Goal: Task Accomplishment & Management: Manage account settings

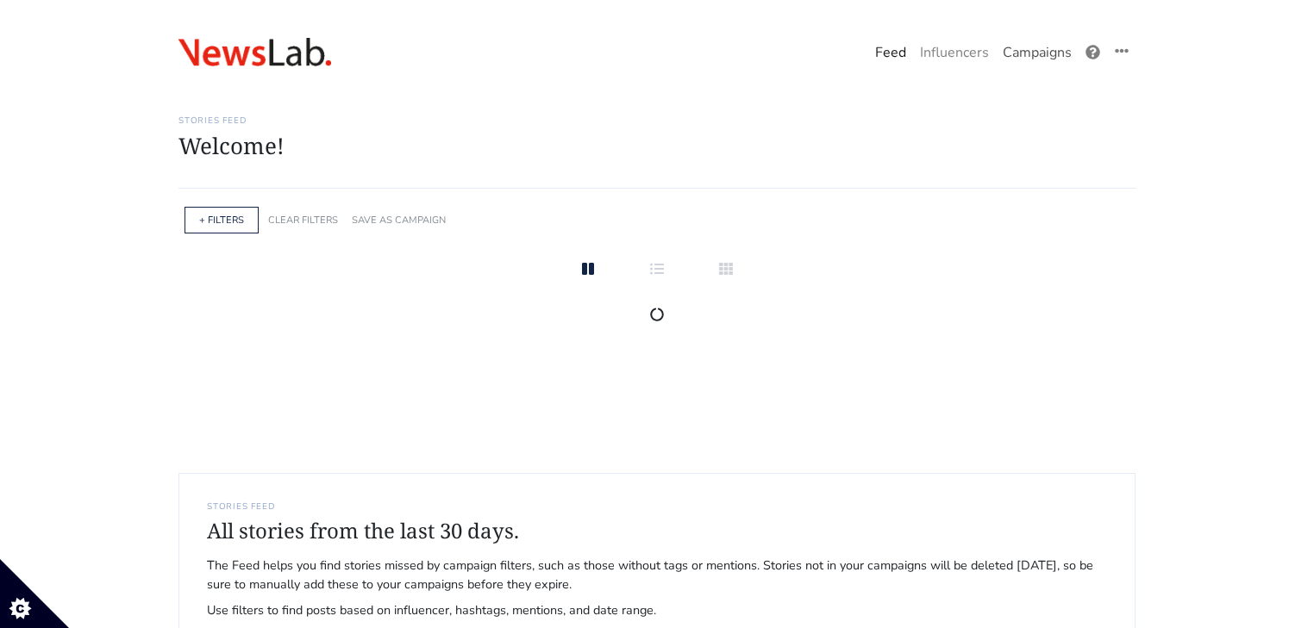
click at [1034, 47] on link "Campaigns" at bounding box center [1037, 52] width 83 height 34
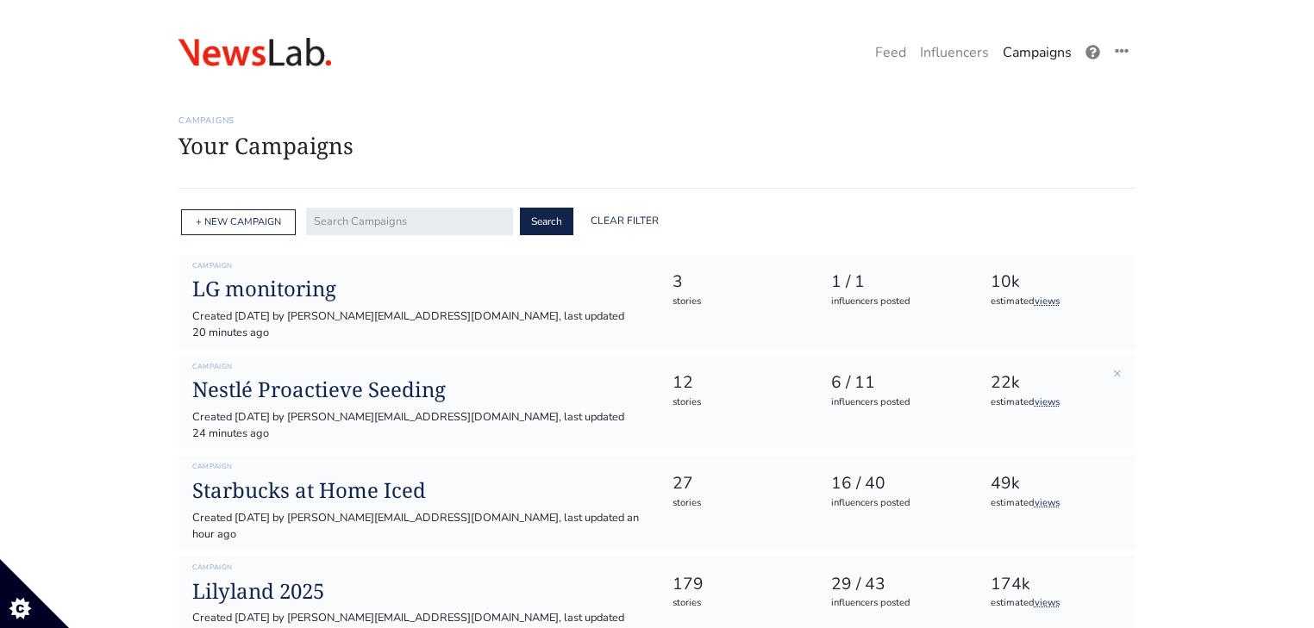
scroll to position [69, 0]
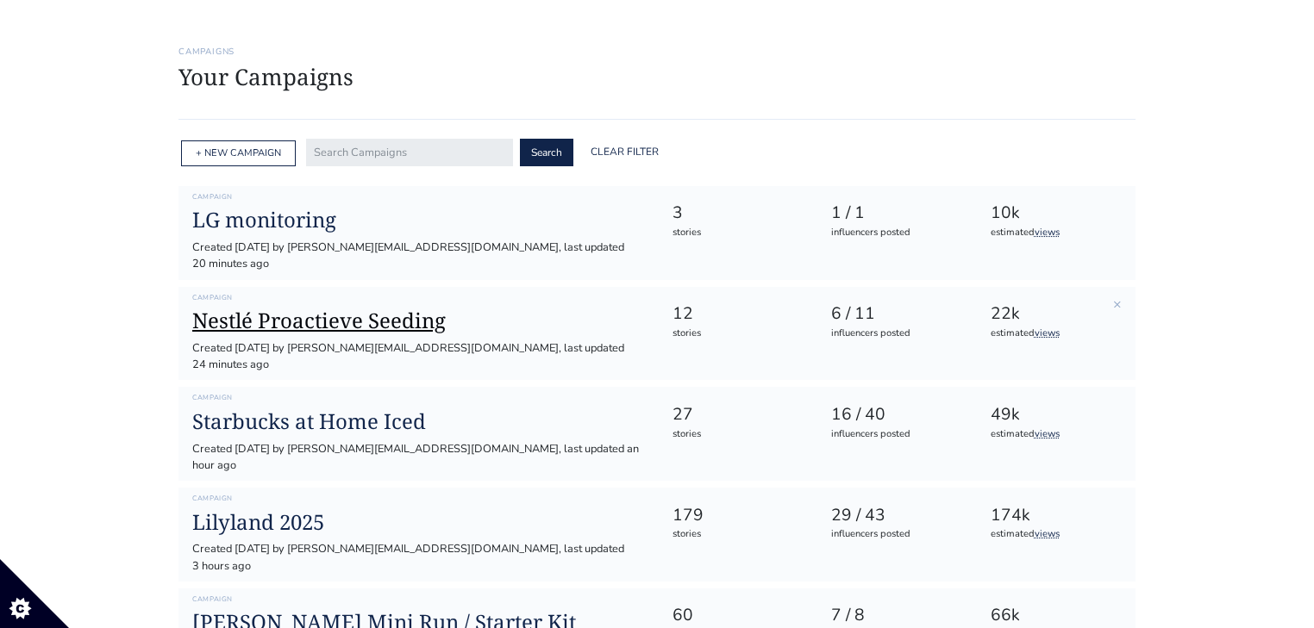
click at [423, 309] on h1 "Nestlé Proactieve Seeding" at bounding box center [418, 321] width 452 height 25
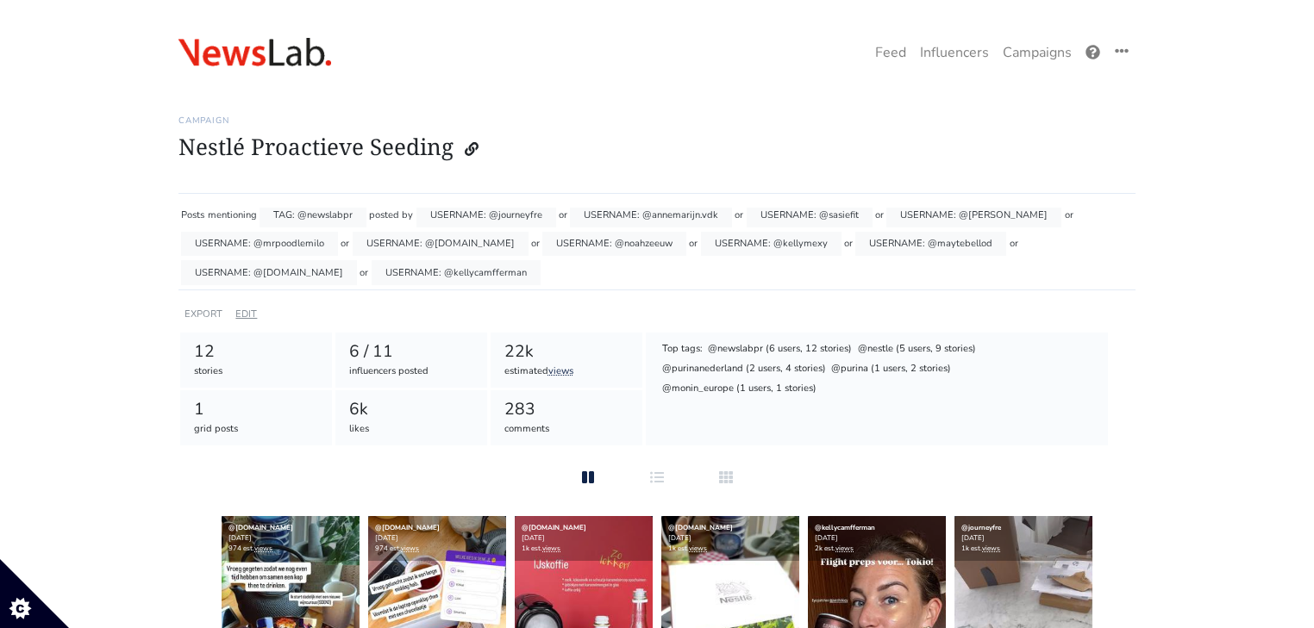
click at [249, 310] on link "EDIT" at bounding box center [246, 314] width 22 height 13
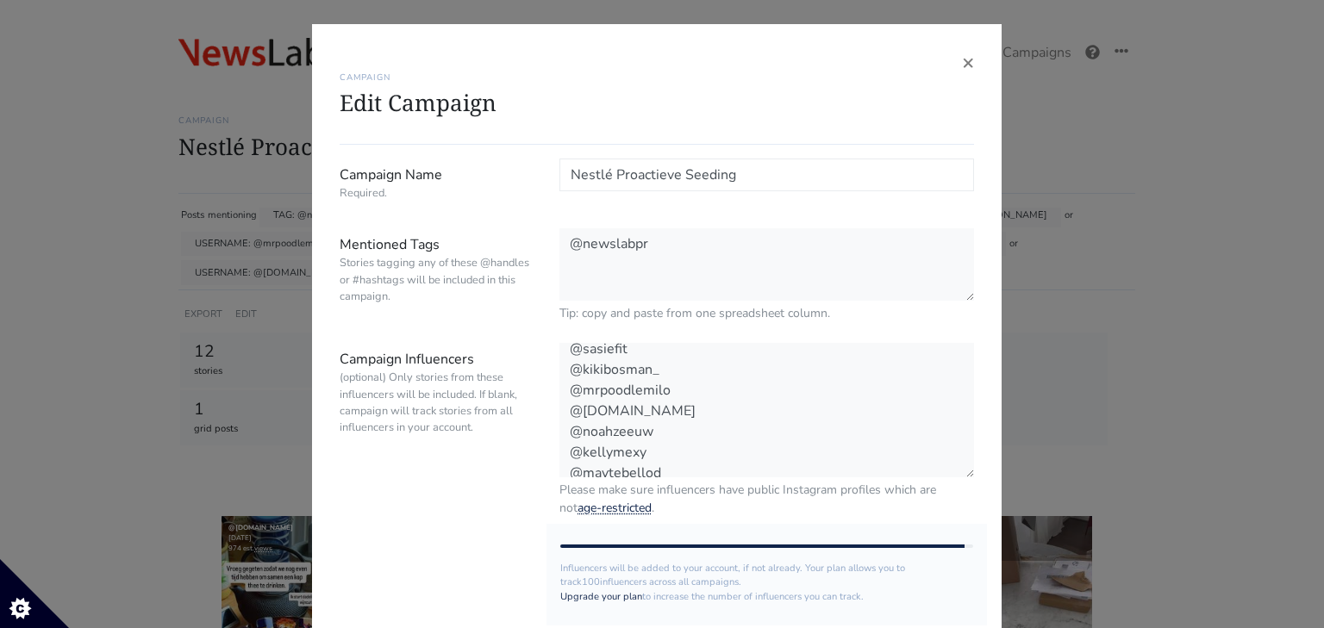
scroll to position [103, 0]
click at [733, 458] on textarea "@journeyfre @annemarijn.vdk @sasiefit @kikibosman_ @mrpoodlemilo @overetengespr…" at bounding box center [766, 411] width 415 height 136
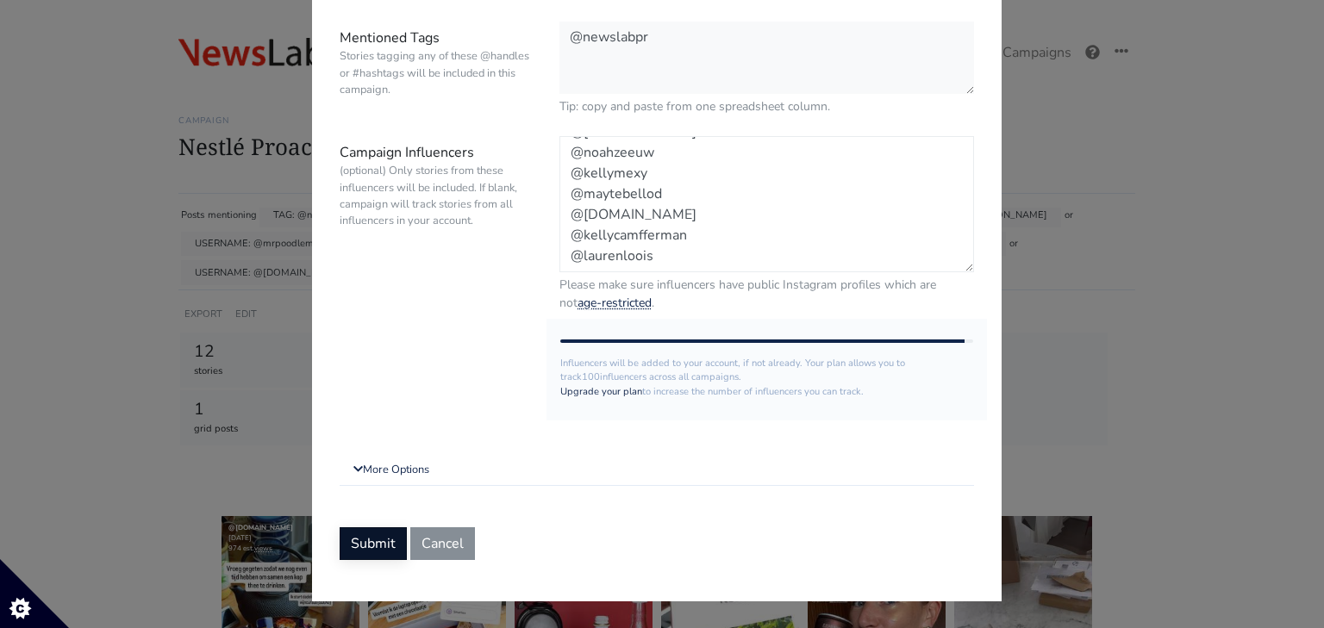
type textarea "@journeyfre @annemarijn.vdk @sasiefit @kikibosman_ @mrpoodlemilo @overetengespr…"
click at [382, 541] on button "Submit" at bounding box center [373, 543] width 67 height 33
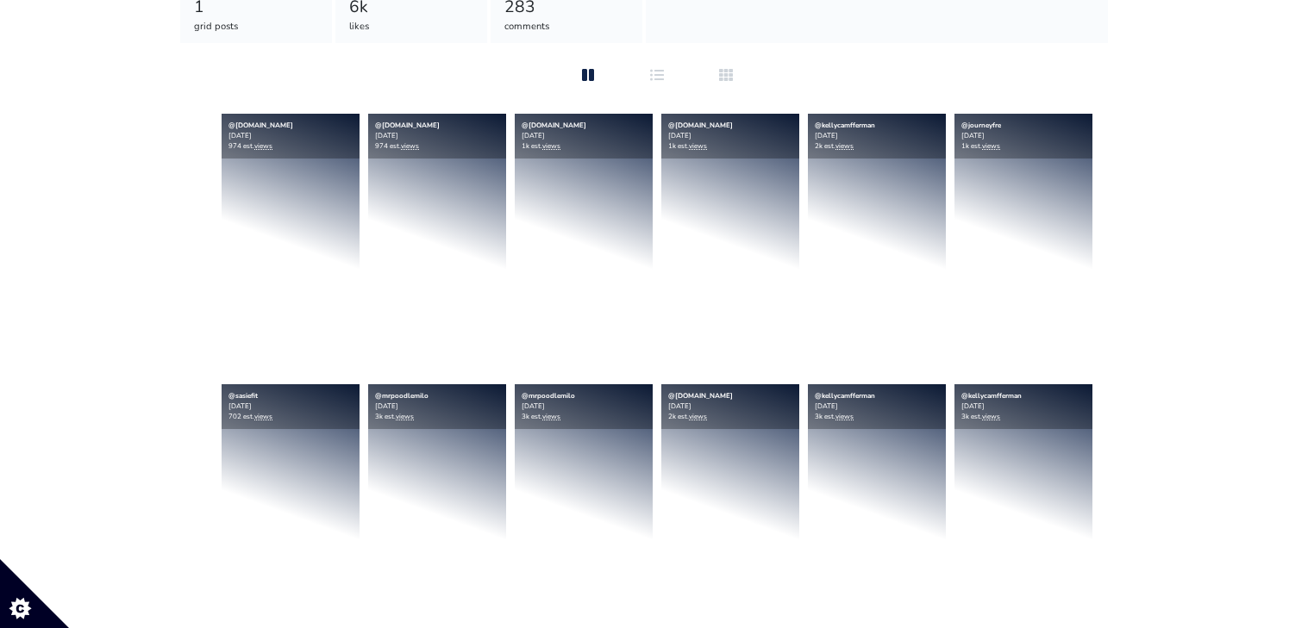
scroll to position [483, 0]
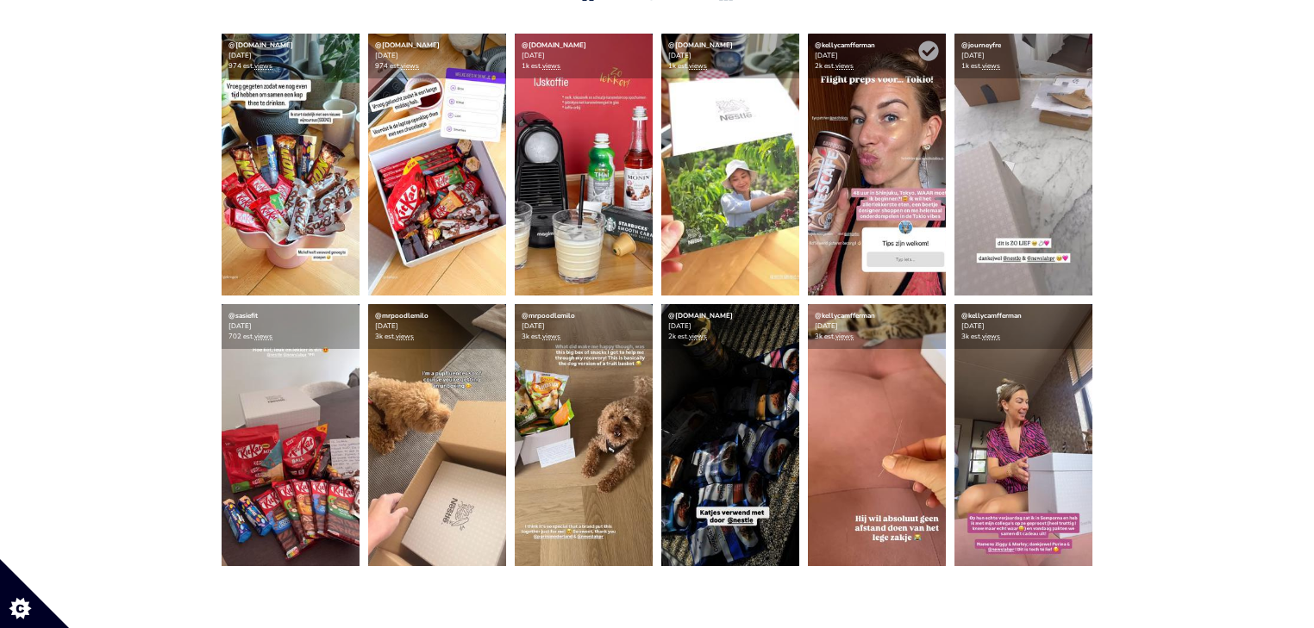
click at [884, 205] on img at bounding box center [877, 165] width 138 height 262
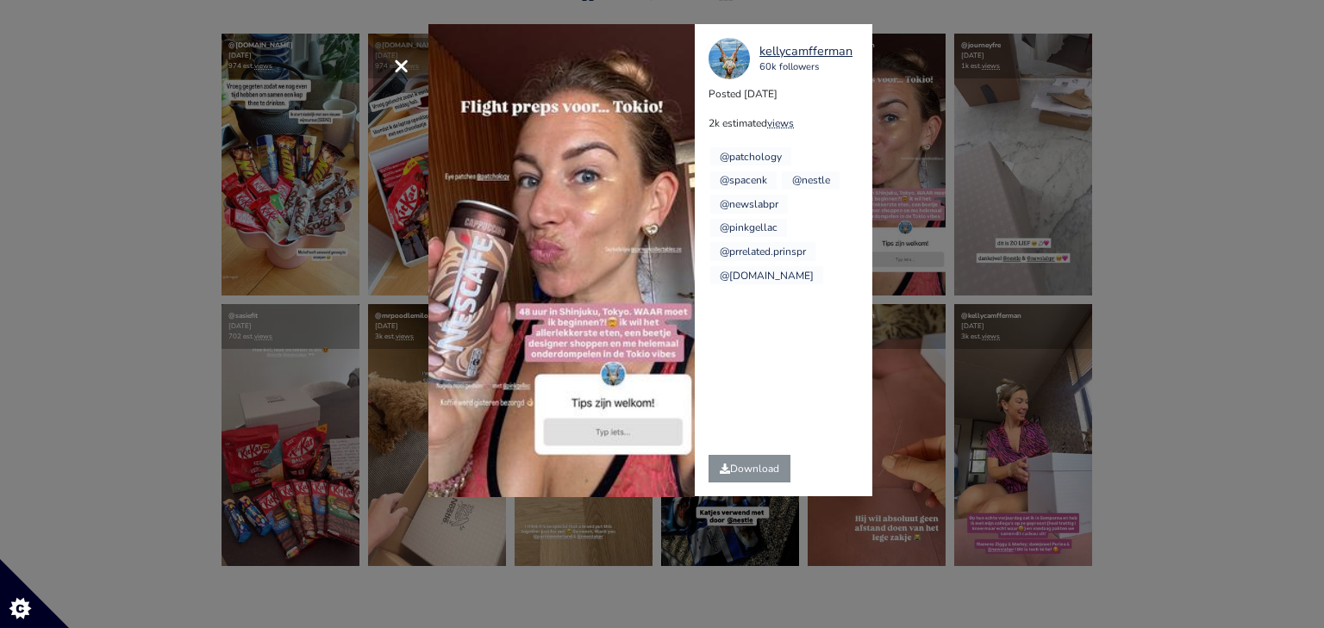
click at [1300, 274] on div "× Your browser does not support HTML5 video. kellycamfferman 60k followers Post…" at bounding box center [662, 314] width 1324 height 628
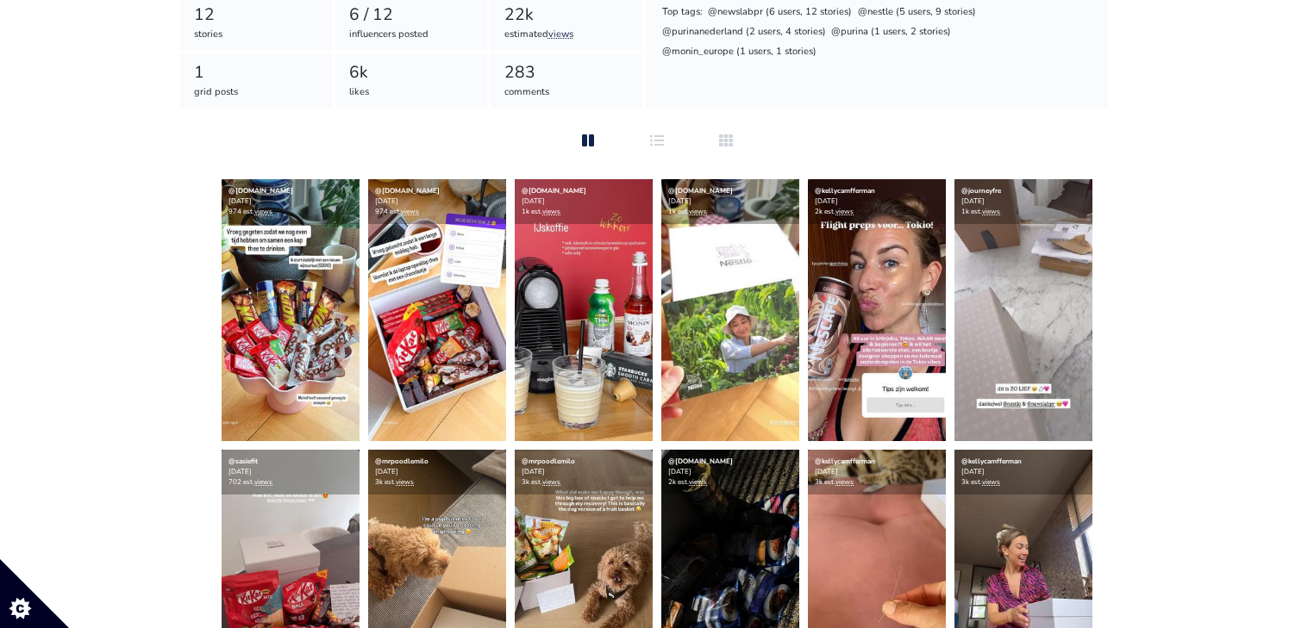
scroll to position [345, 0]
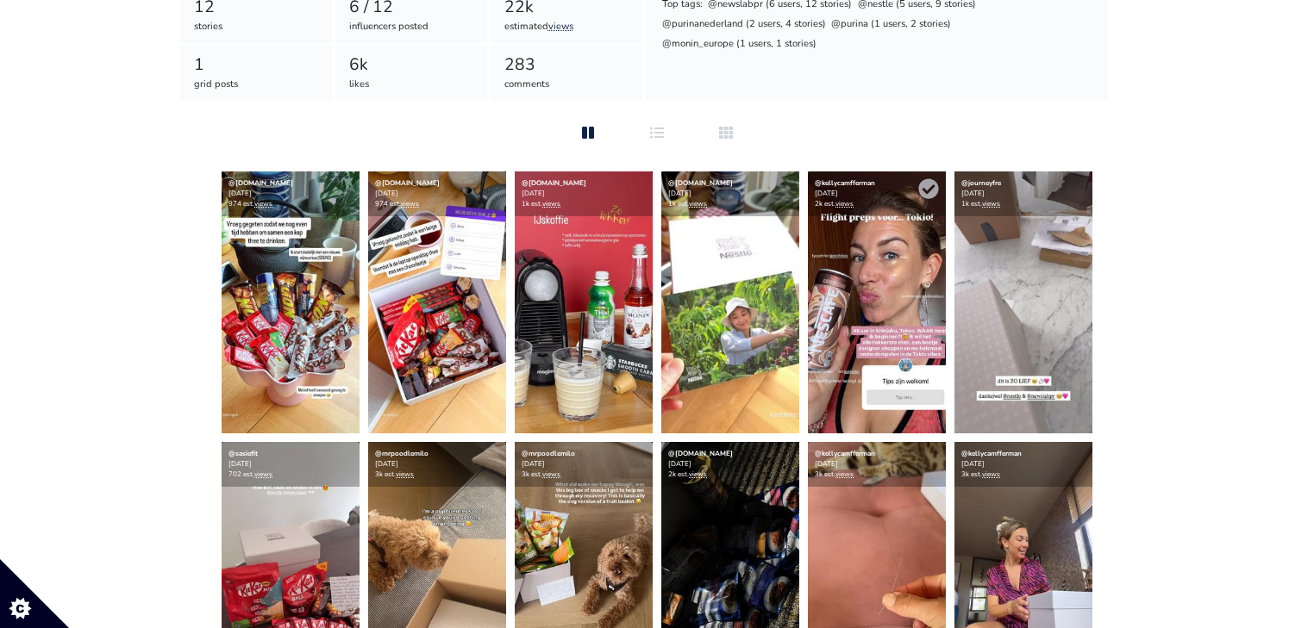
click at [825, 402] on img at bounding box center [877, 303] width 138 height 262
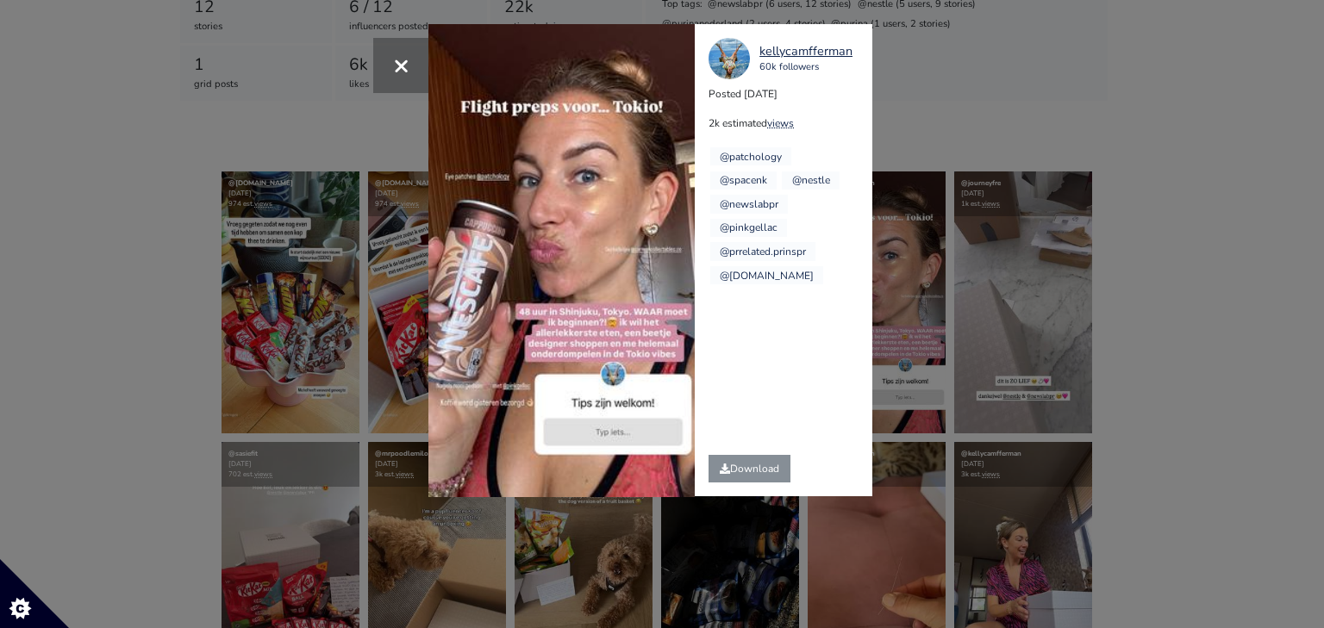
click at [1012, 138] on div "× Your browser does not support HTML5 video. kellycamfferman 60k followers Post…" at bounding box center [662, 314] width 1324 height 628
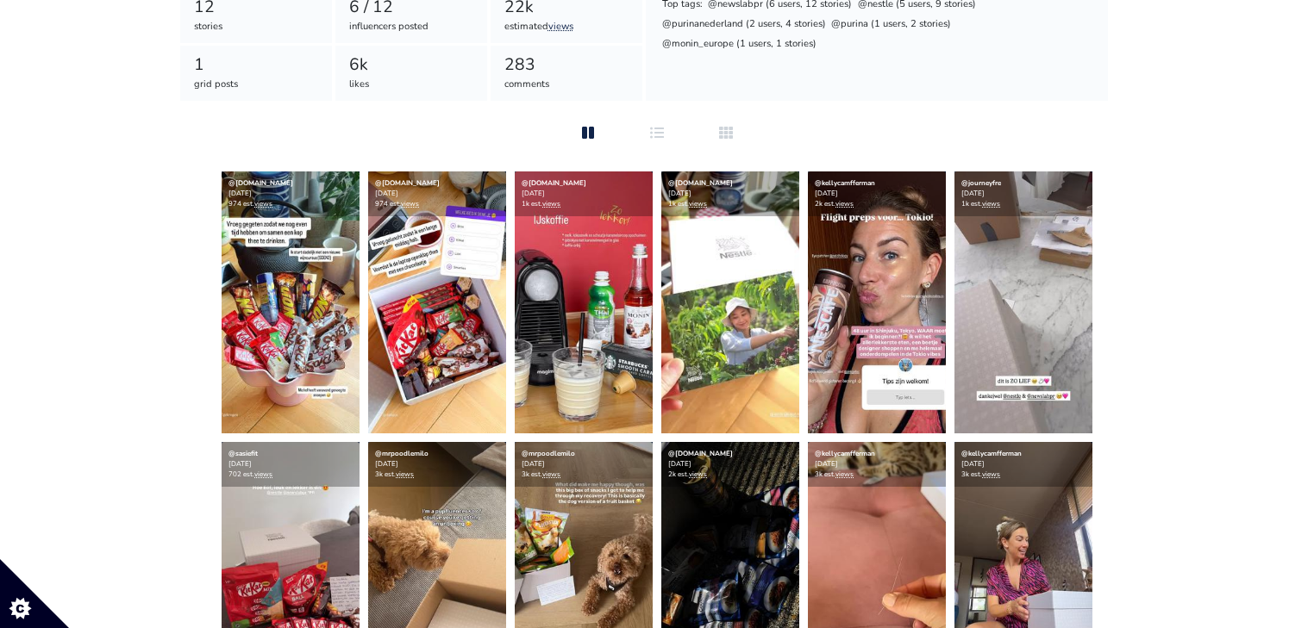
click at [1012, 138] on div "Campaign Nestlé Proactieve Seeding Posts mentioning TAG: @newslabpr posted by U…" at bounding box center [656, 227] width 957 height 954
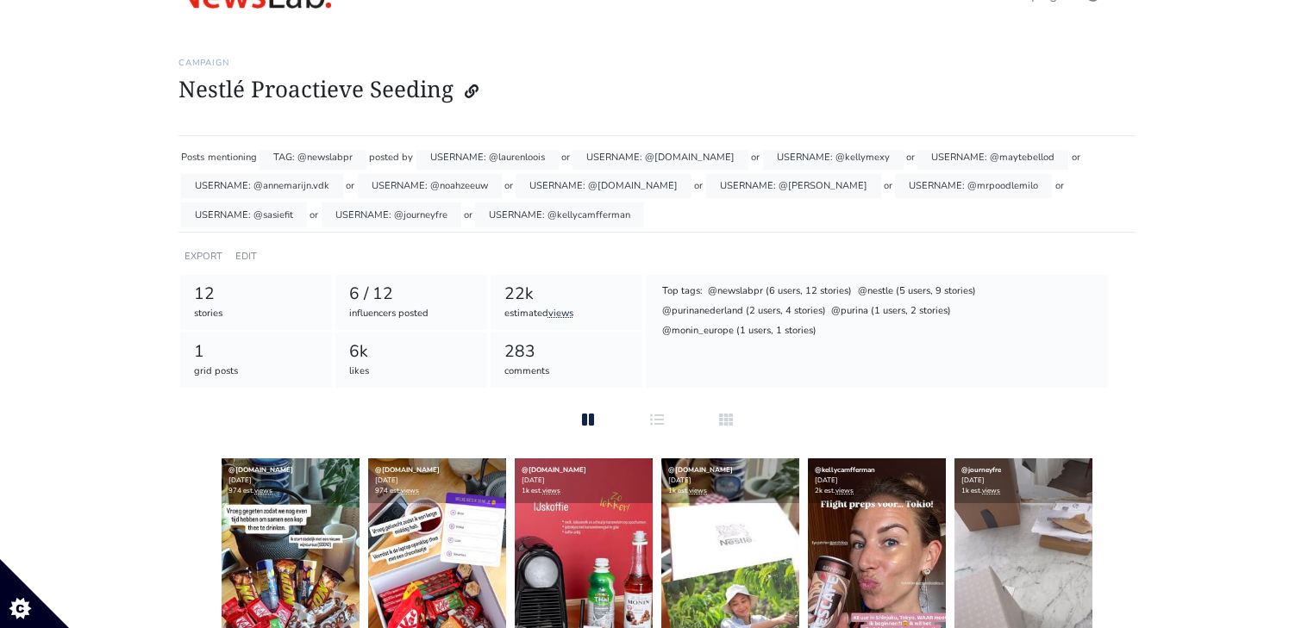
scroll to position [0, 0]
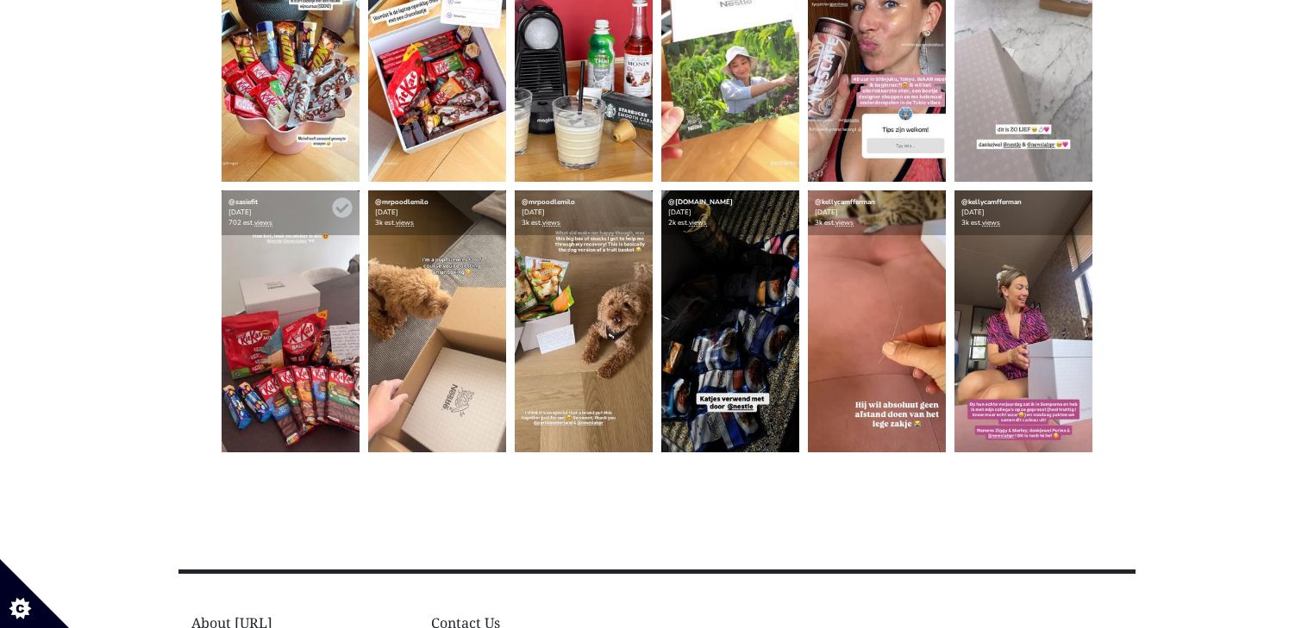
click at [259, 231] on div "@sasiefit [DATE] 702 est. views" at bounding box center [291, 213] width 138 height 45
click at [255, 267] on img at bounding box center [291, 322] width 138 height 262
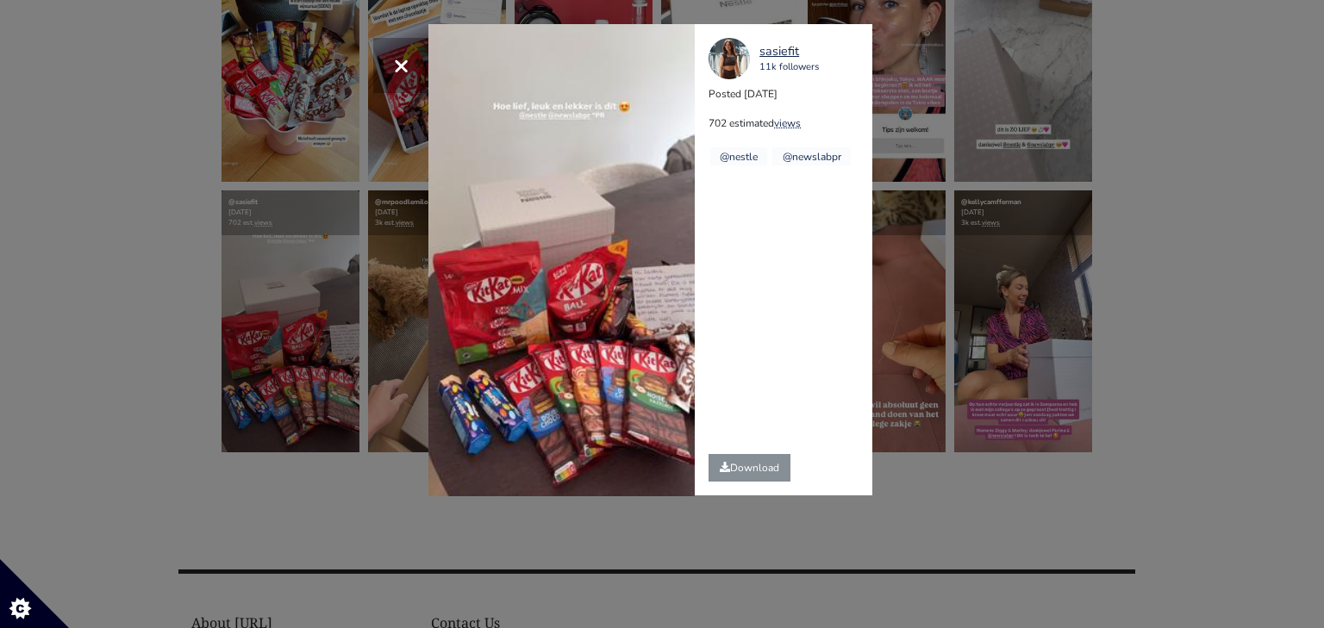
click at [322, 499] on div "× Your browser does not support HTML5 video. sasiefit 11k followers Posted [DAT…" at bounding box center [662, 314] width 1324 height 628
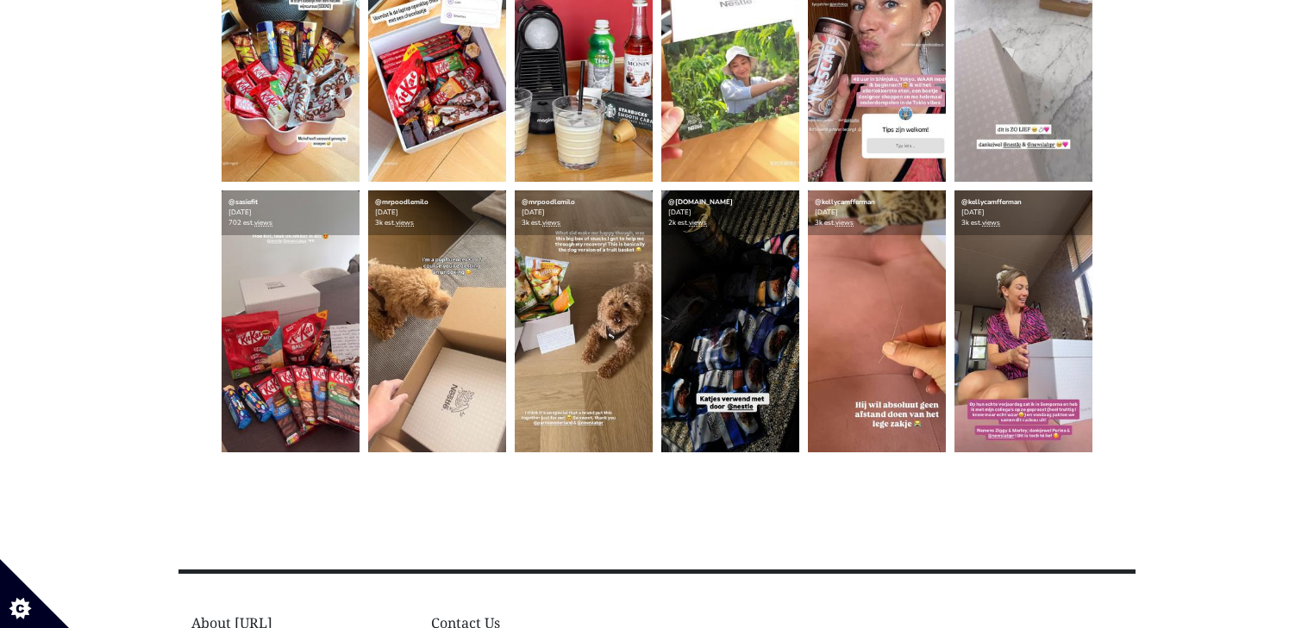
scroll to position [528, 0]
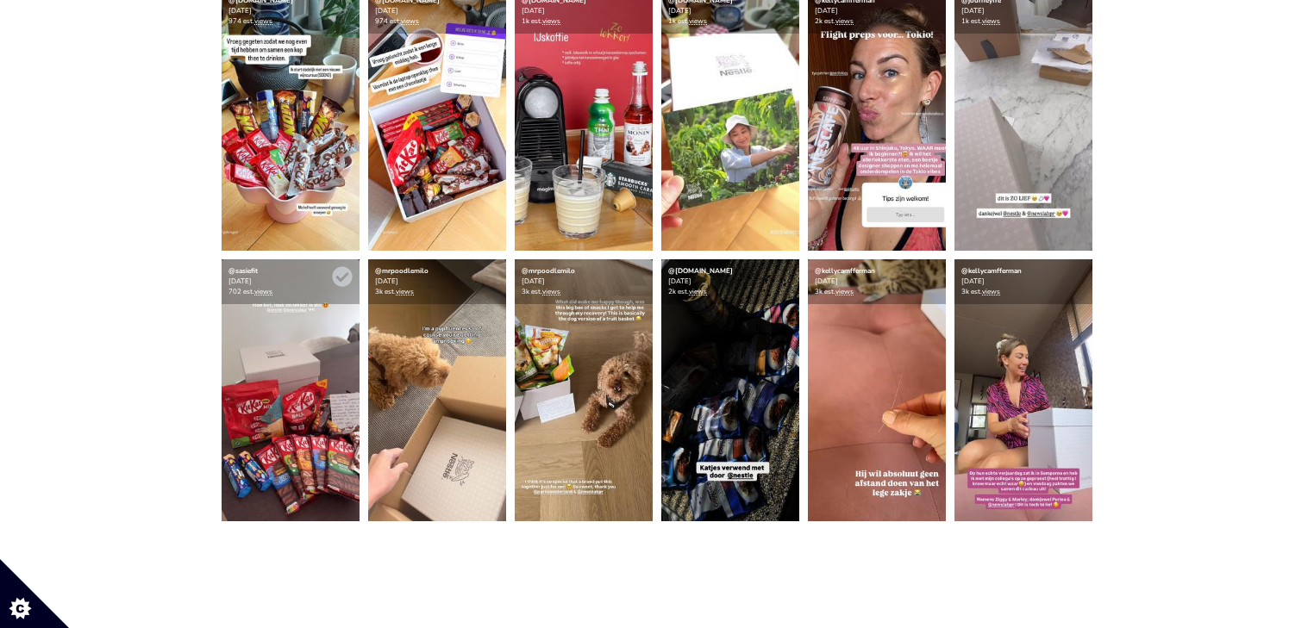
click at [309, 456] on img at bounding box center [291, 390] width 138 height 262
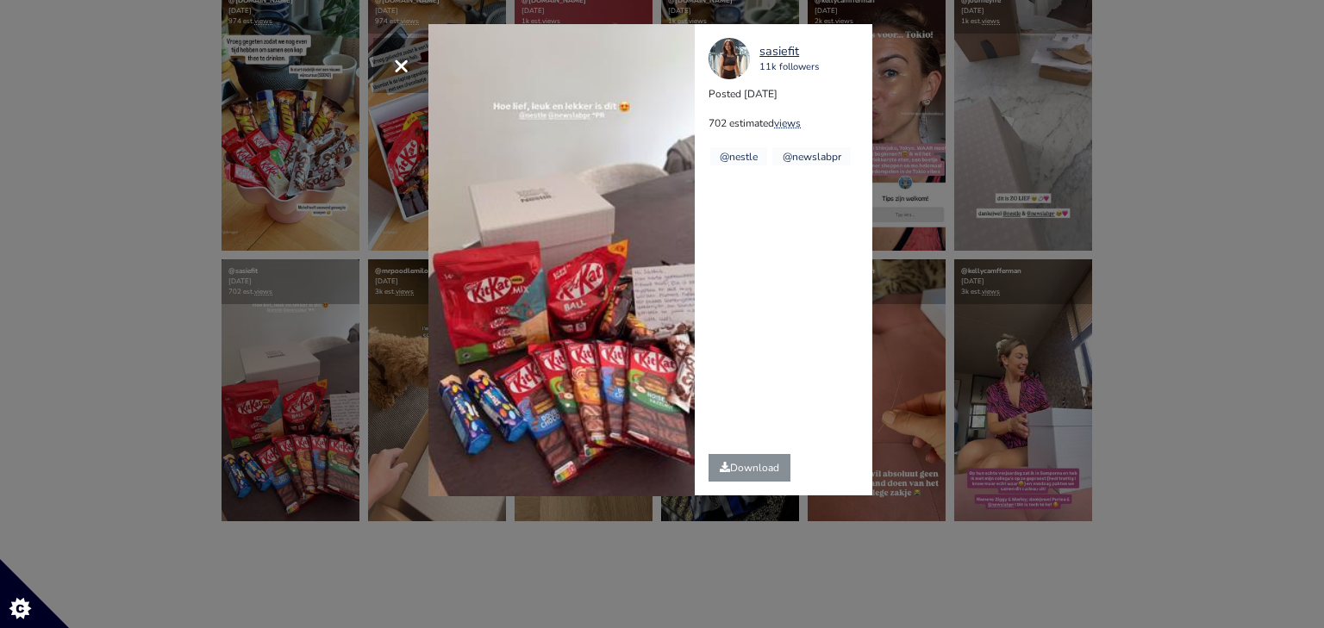
click at [1088, 209] on div "× Your browser does not support HTML5 video. sasiefit 11k followers Posted [DAT…" at bounding box center [662, 314] width 1324 height 628
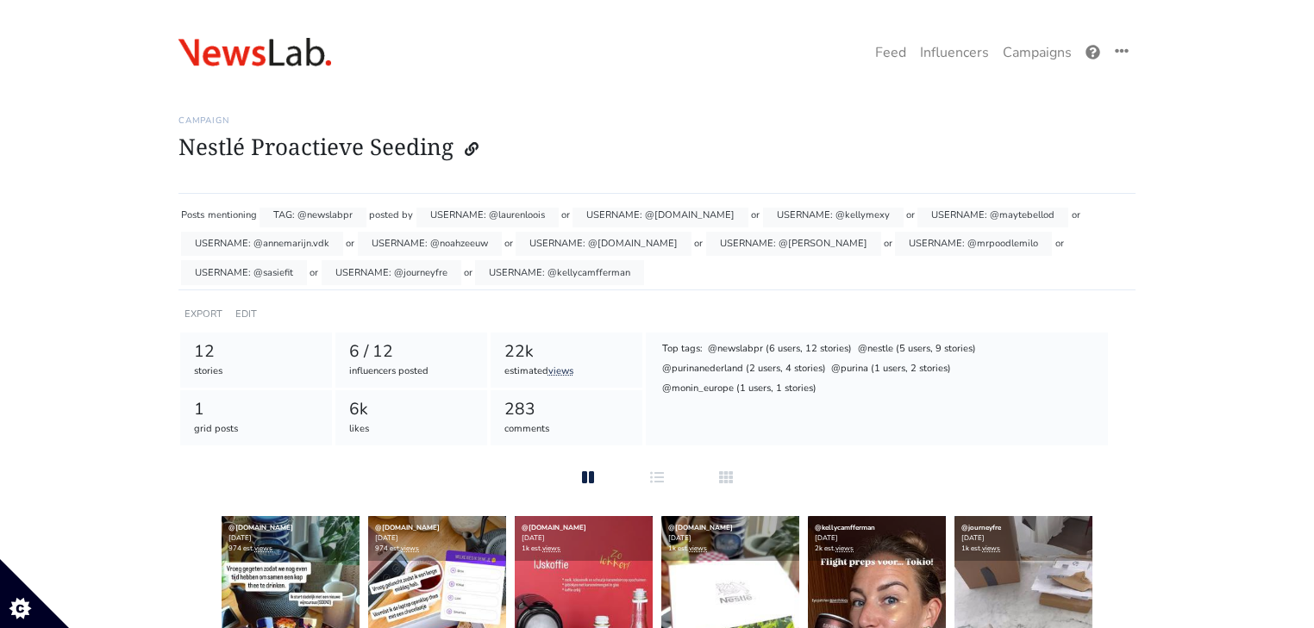
scroll to position [0, 0]
click at [1017, 46] on link "Campaigns" at bounding box center [1037, 52] width 83 height 34
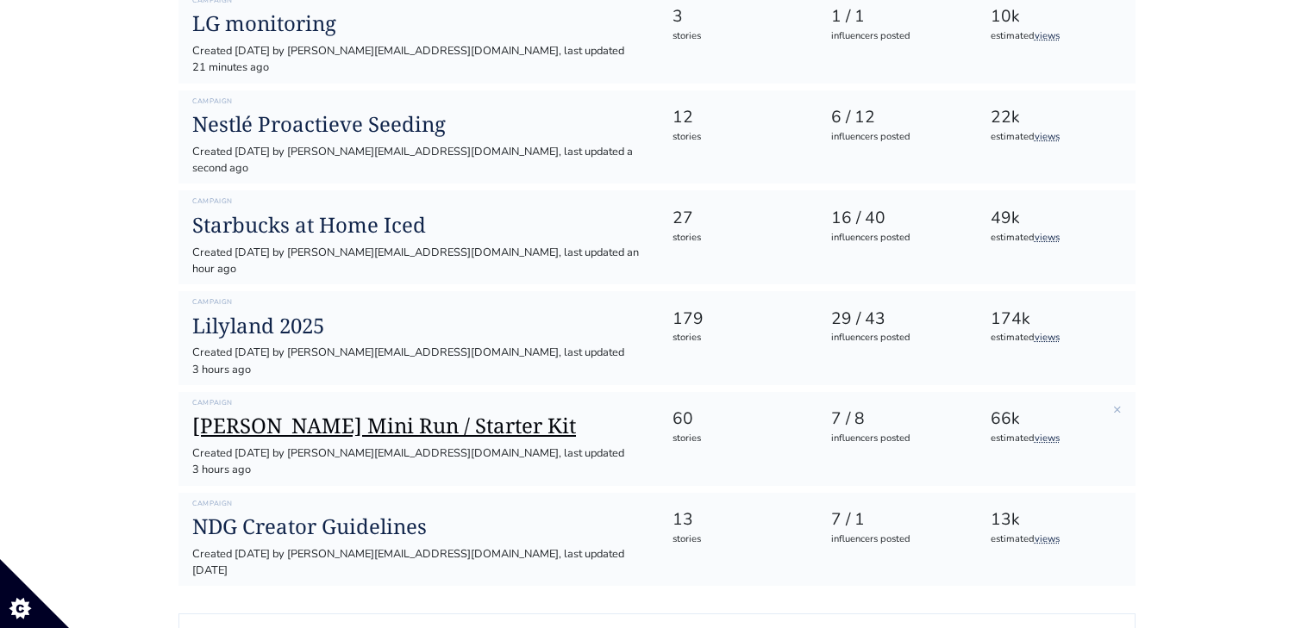
scroll to position [276, 0]
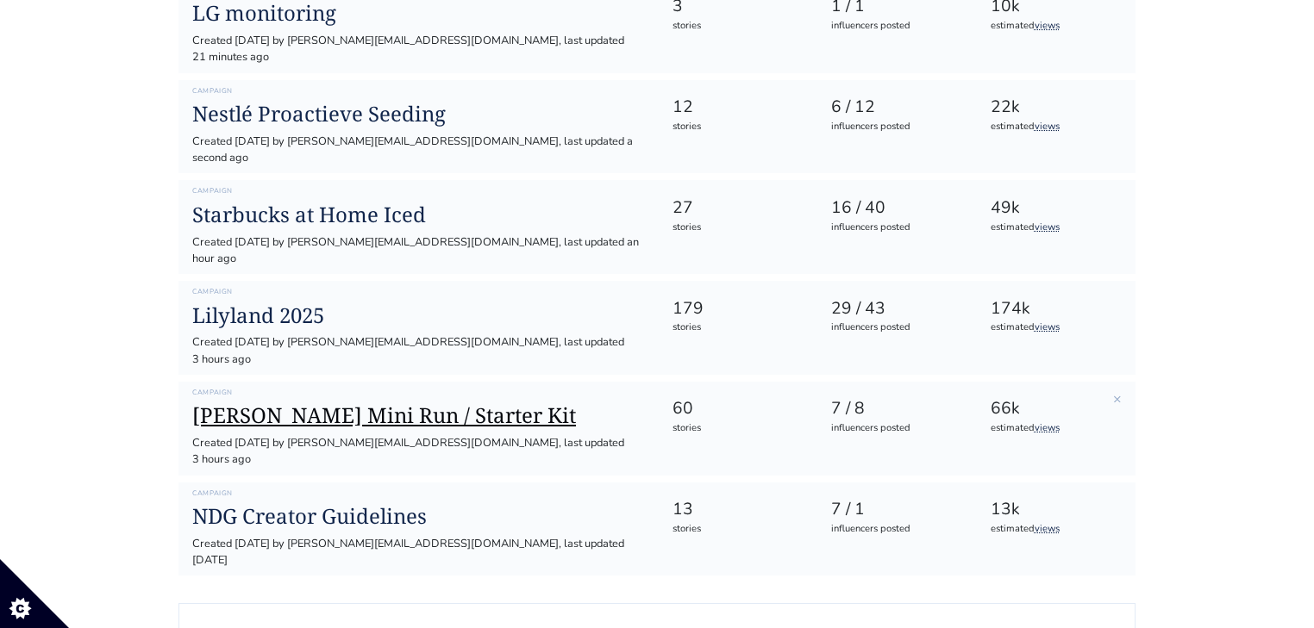
click at [328, 403] on h1 "[PERSON_NAME] Mini Run / Starter Kit" at bounding box center [418, 415] width 452 height 25
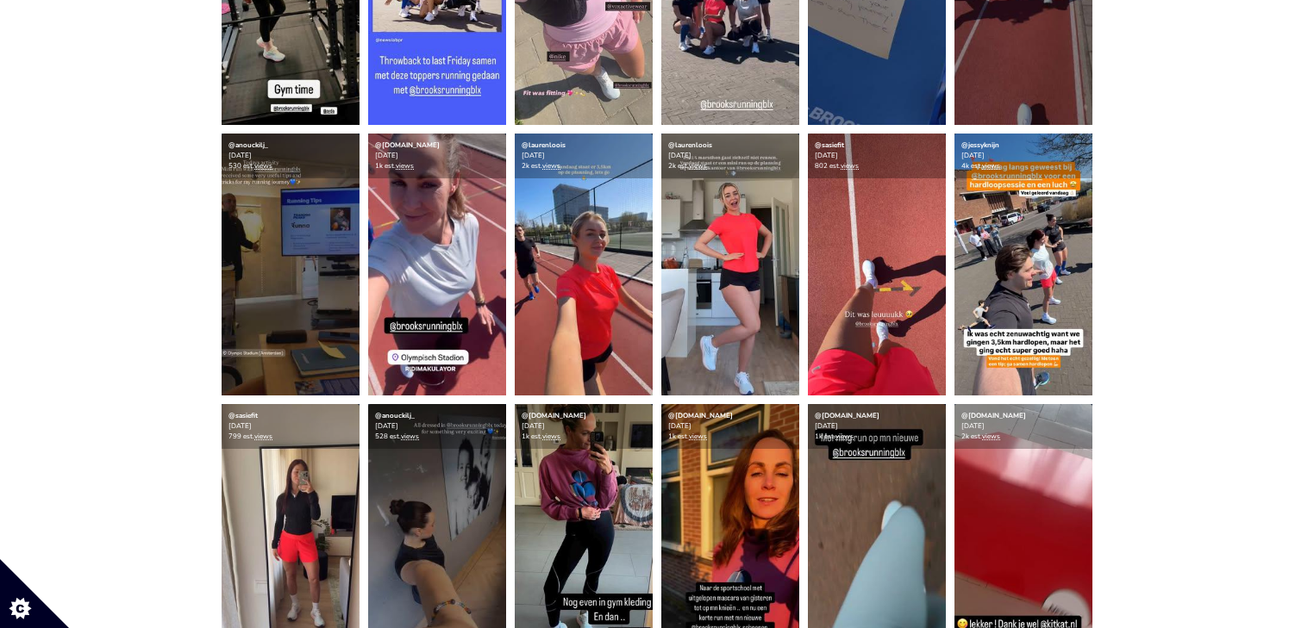
scroll to position [2690, 0]
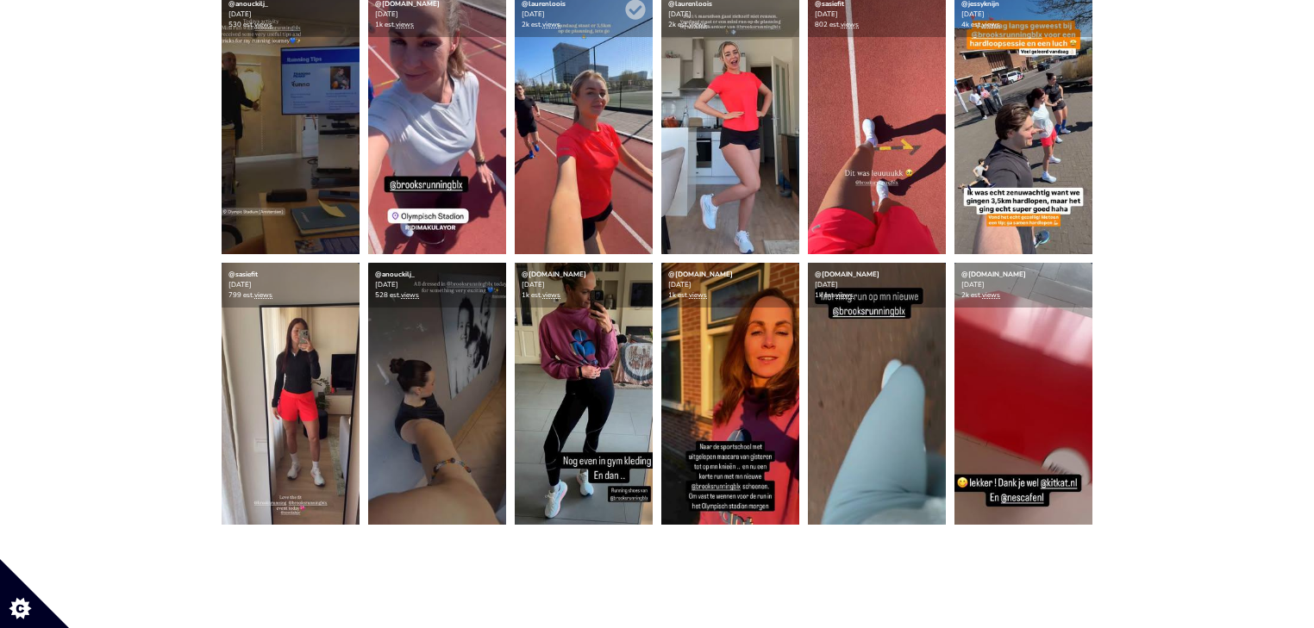
click at [610, 174] on img at bounding box center [584, 123] width 138 height 262
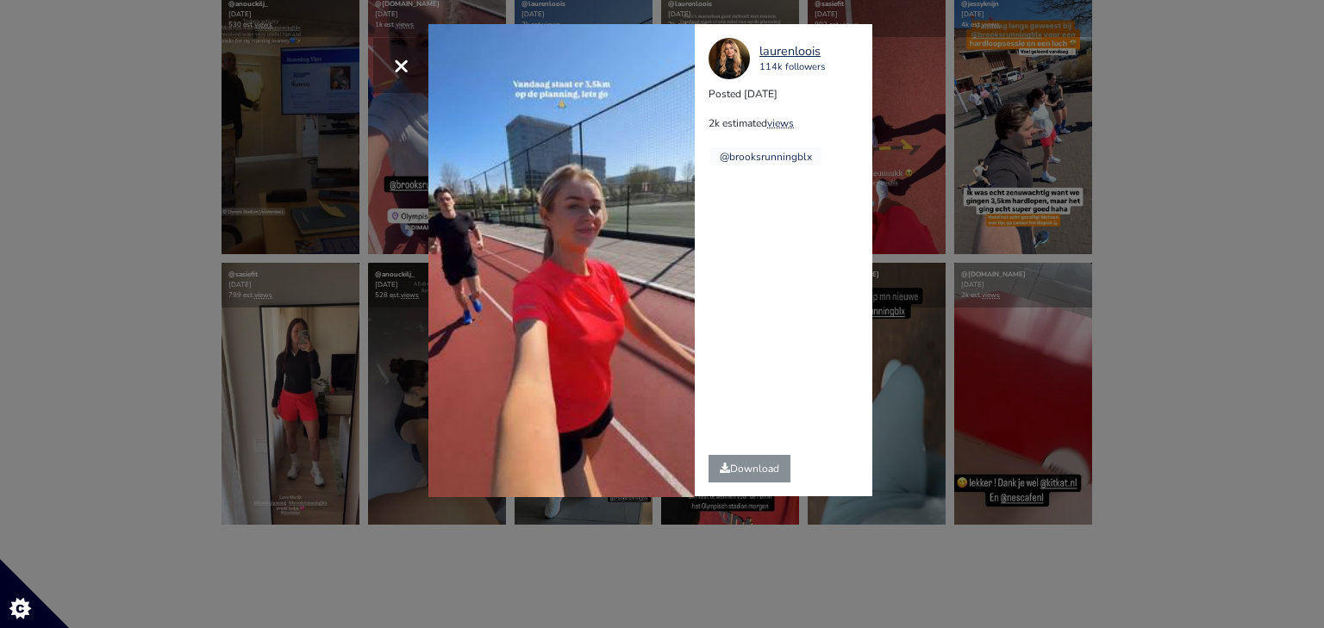
click at [955, 200] on div "× Your browser does not support HTML5 video. laurenloois 114k followers Posted …" at bounding box center [662, 314] width 1324 height 628
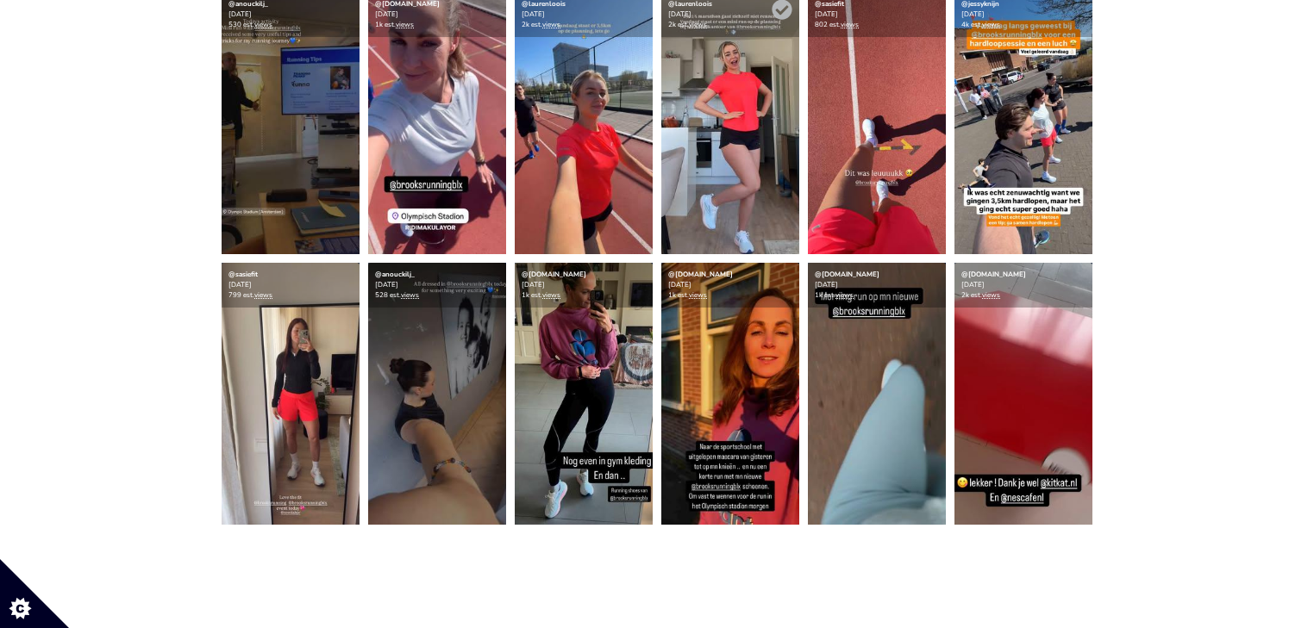
click at [732, 196] on img at bounding box center [730, 123] width 138 height 262
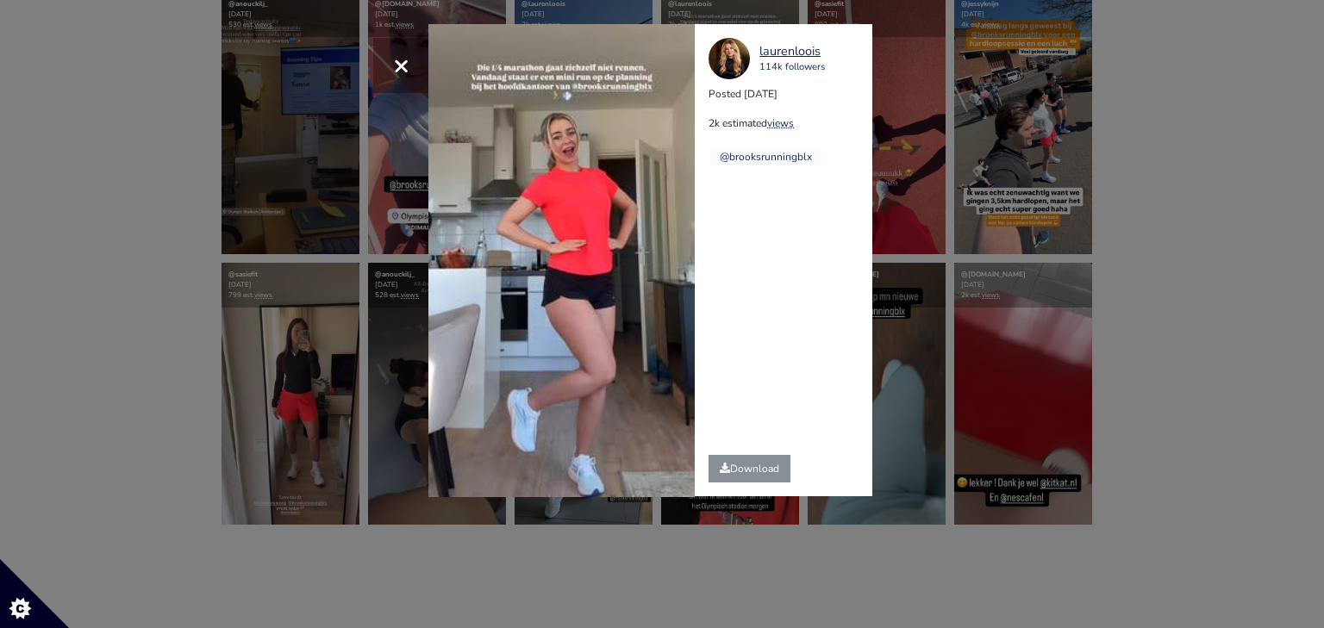
click at [1053, 393] on div "× Your browser does not support HTML5 video. laurenloois 114k followers Posted …" at bounding box center [662, 314] width 1324 height 628
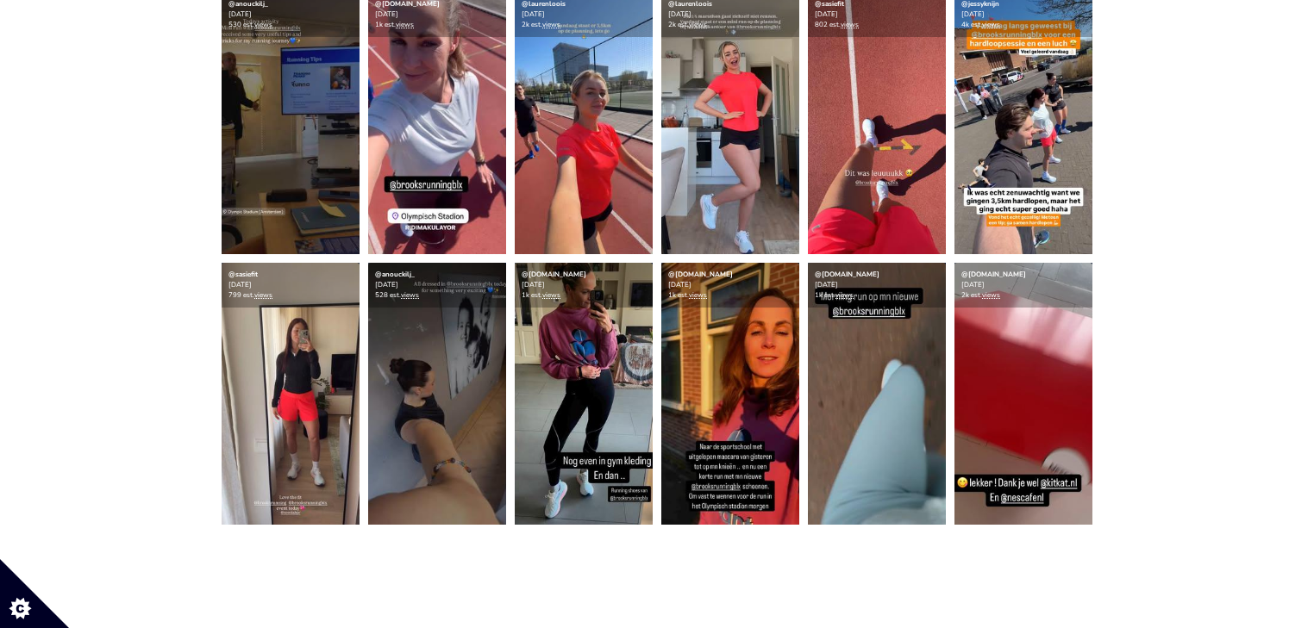
scroll to position [2621, 0]
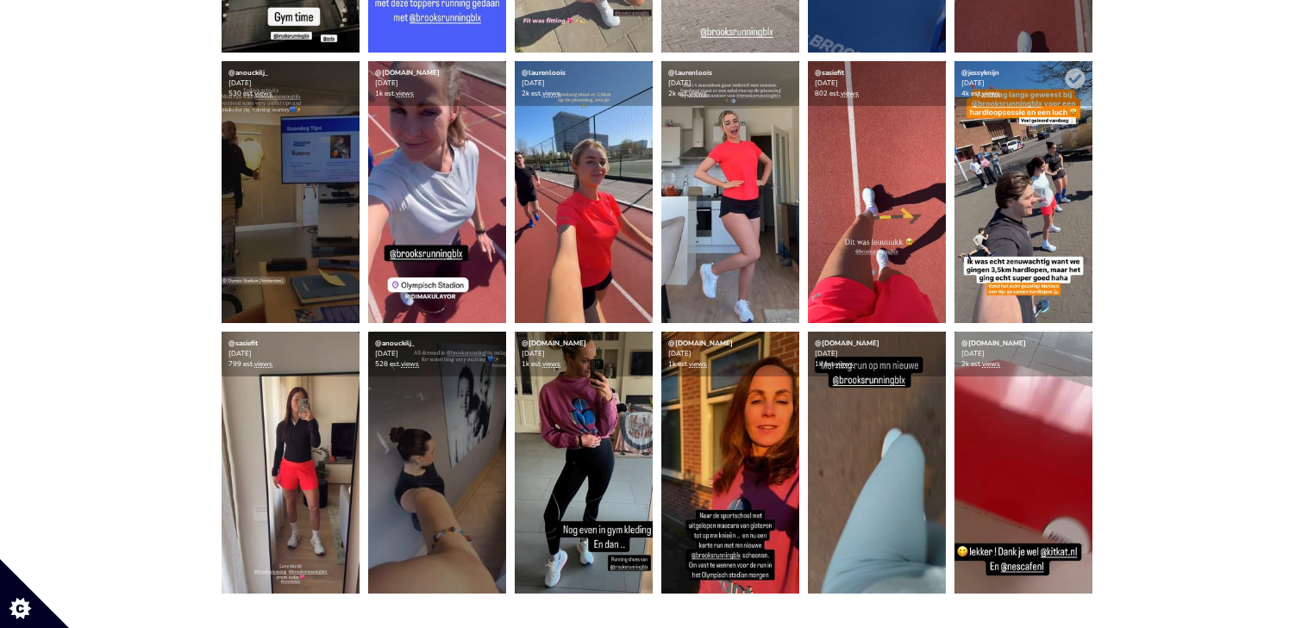
click at [1034, 234] on img at bounding box center [1023, 192] width 138 height 262
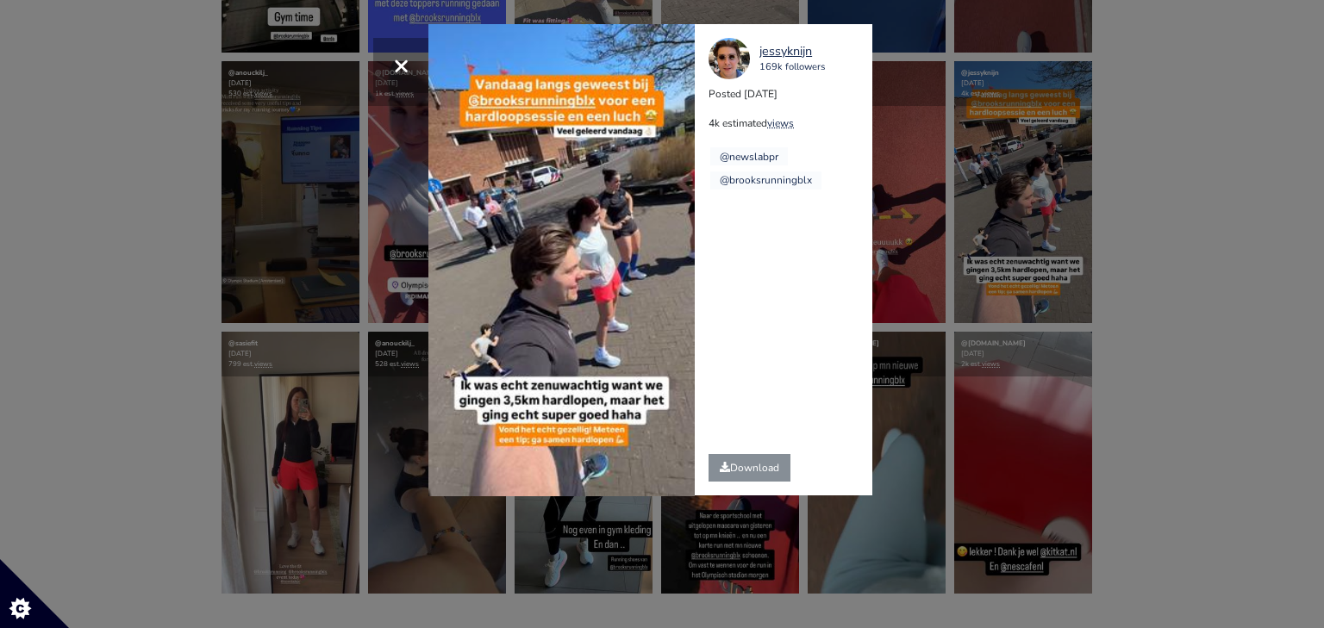
click at [1178, 313] on div "× Your browser does not support HTML5 video. jessyknijn 169k followers Posted […" at bounding box center [662, 314] width 1324 height 628
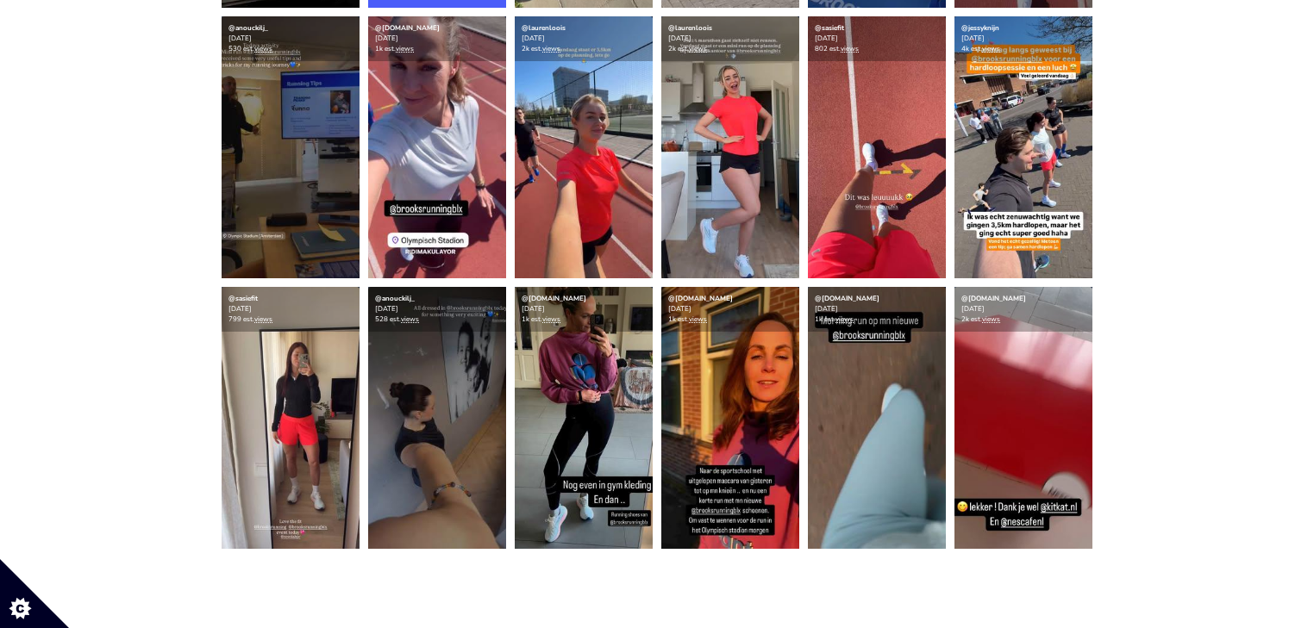
scroll to position [2690, 0]
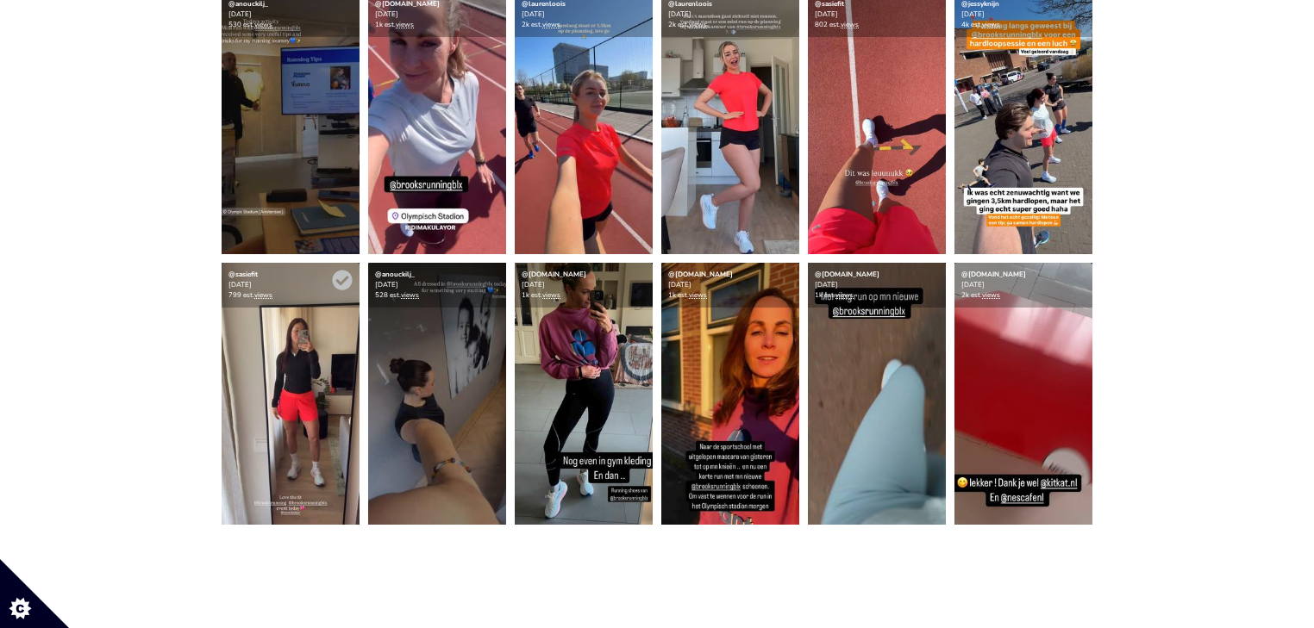
click at [280, 372] on img at bounding box center [291, 394] width 138 height 262
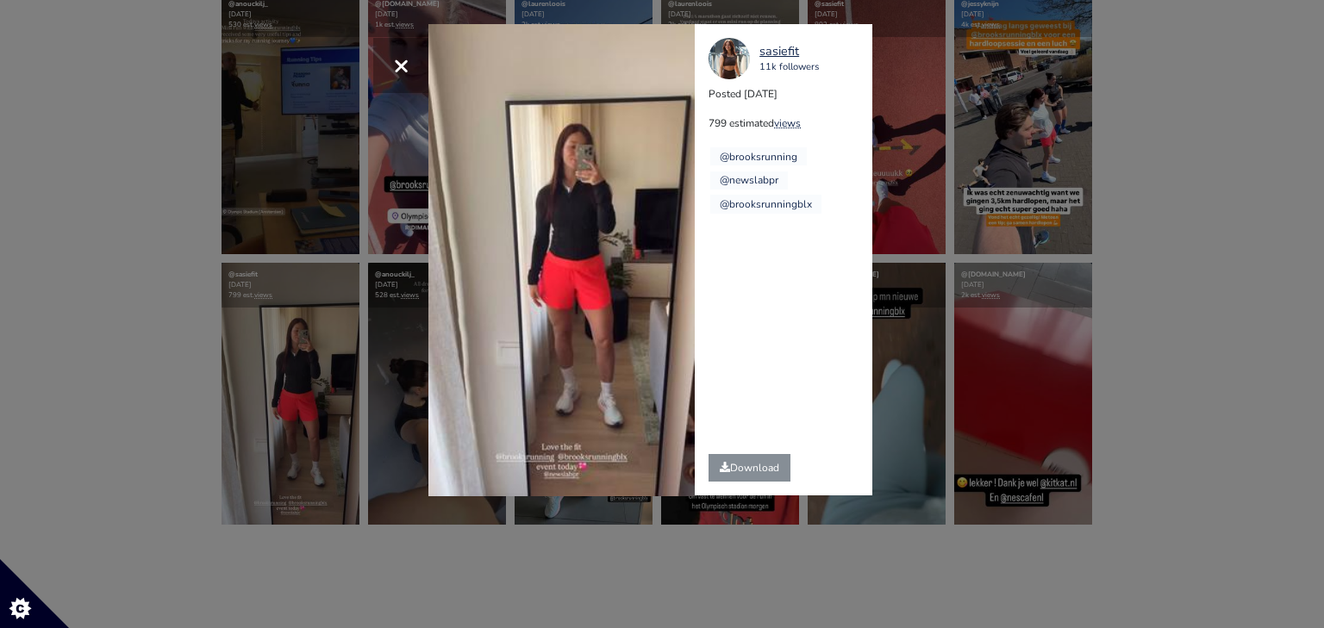
click at [131, 423] on div "× Your browser does not support HTML5 video. sasiefit 11k followers Posted [DAT…" at bounding box center [662, 314] width 1324 height 628
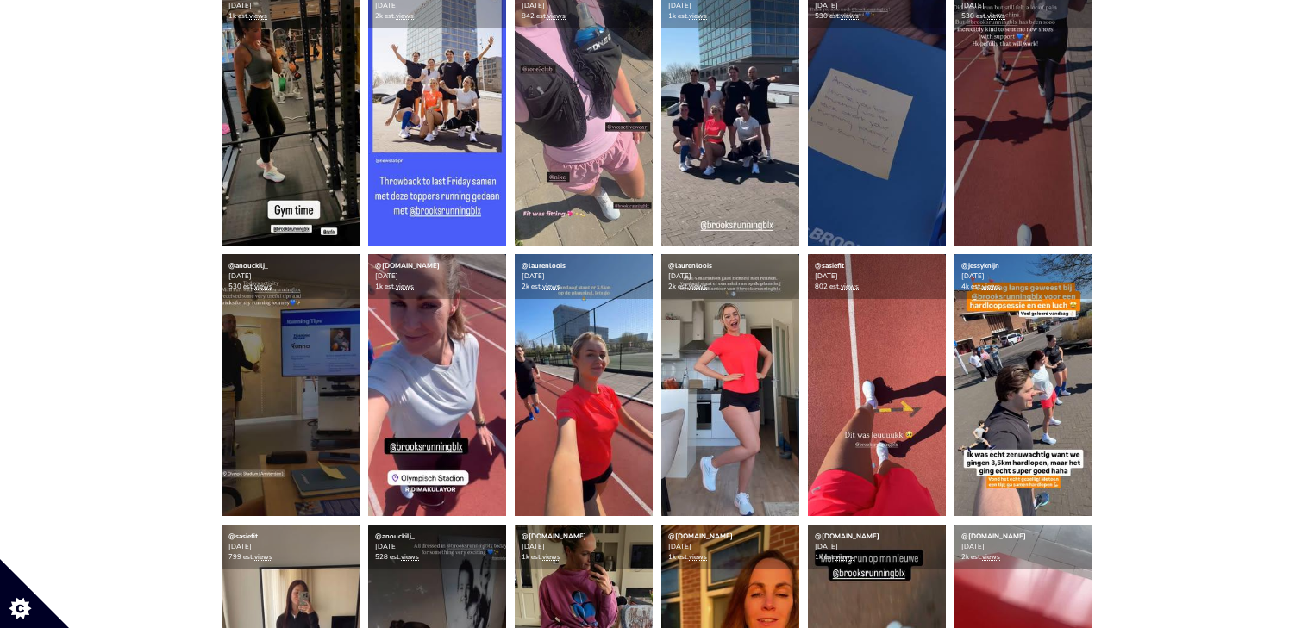
scroll to position [2345, 0]
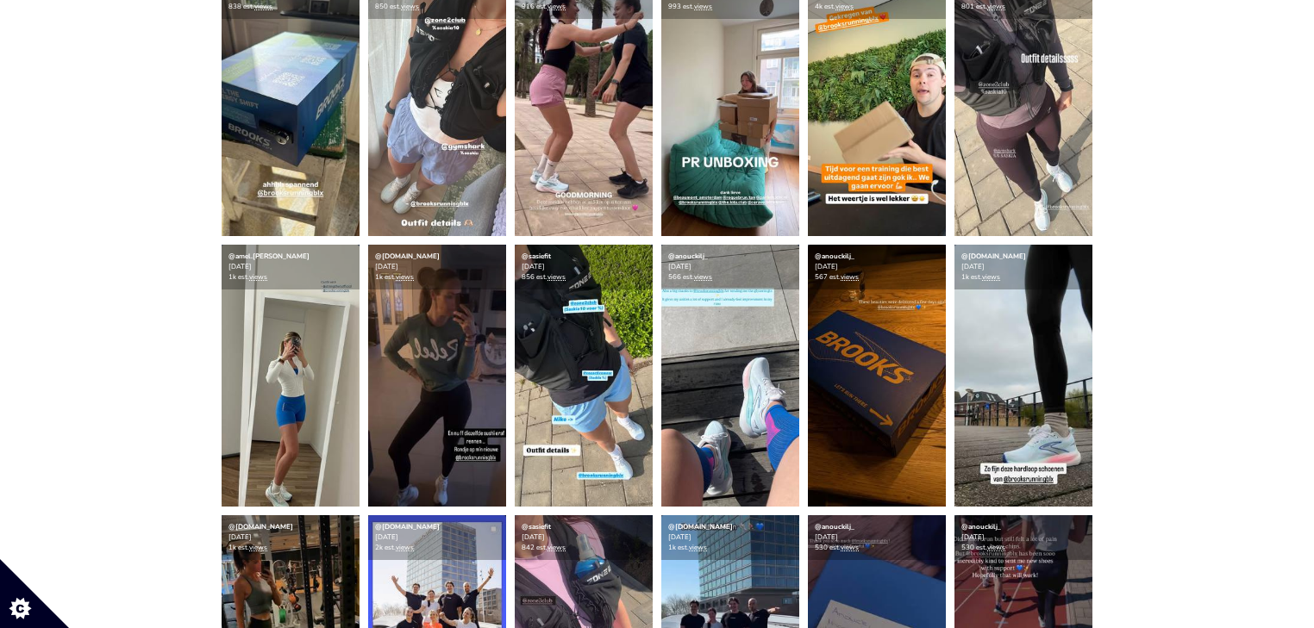
scroll to position [1862, 0]
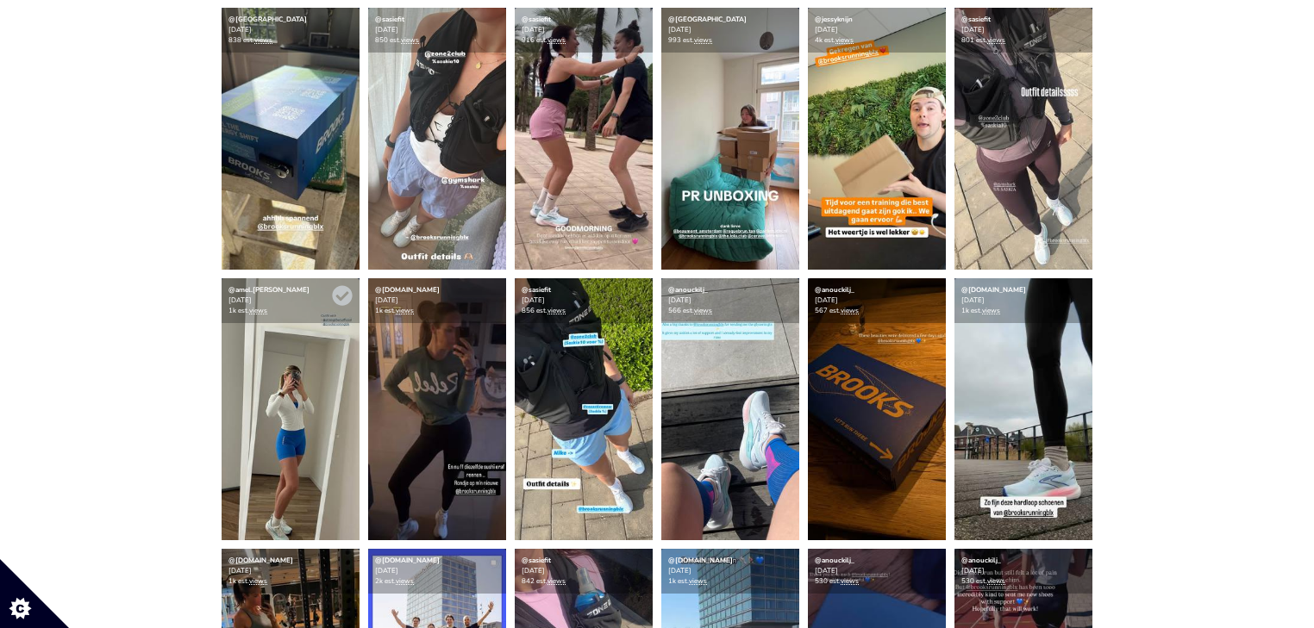
click at [284, 394] on img at bounding box center [291, 409] width 138 height 262
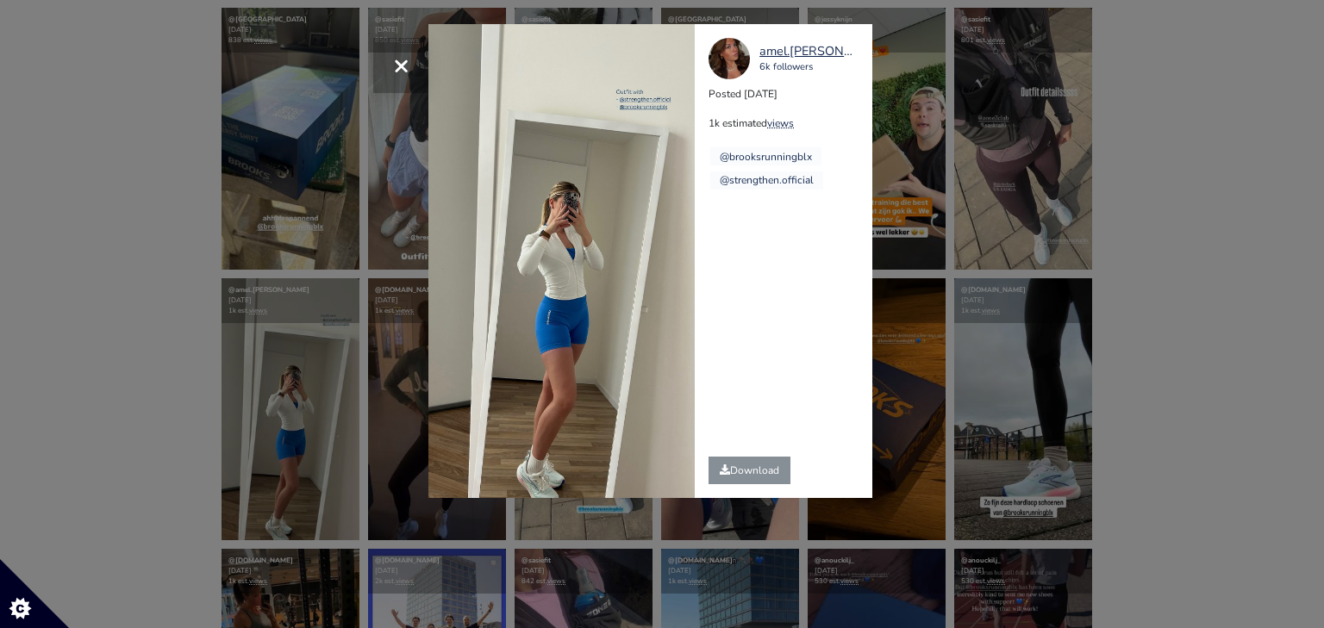
click at [390, 63] on button "×" at bounding box center [400, 65] width 55 height 55
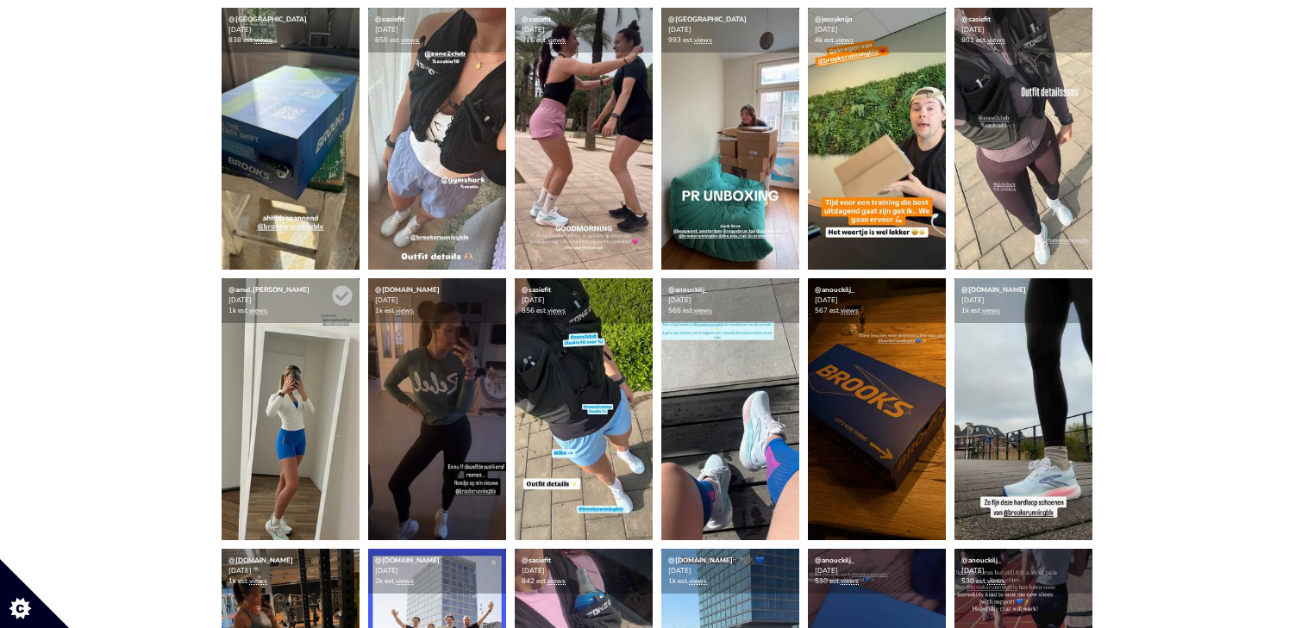
click at [262, 403] on img at bounding box center [291, 409] width 138 height 262
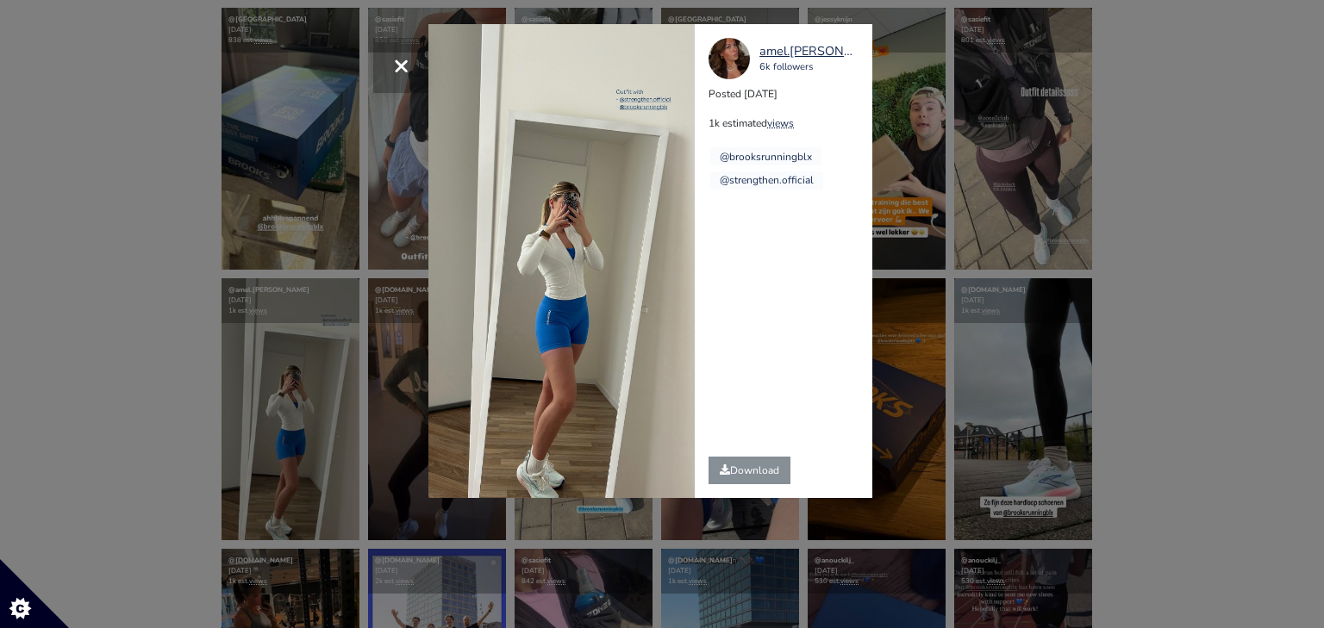
click at [409, 59] on button "×" at bounding box center [400, 65] width 55 height 55
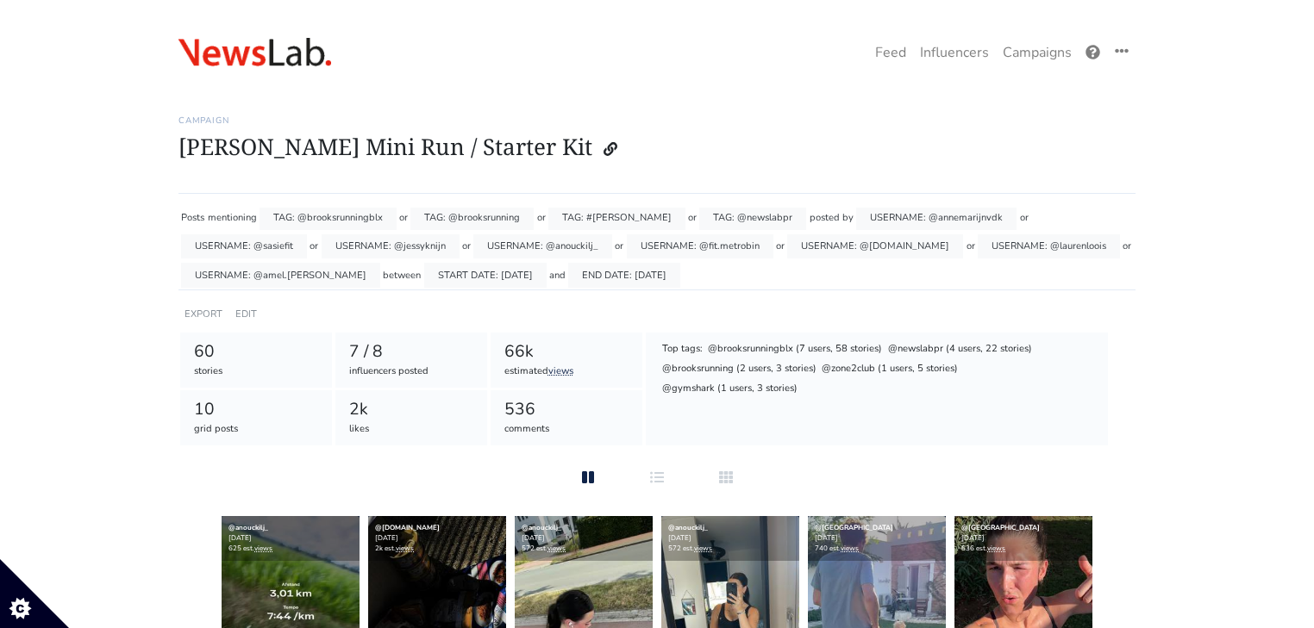
scroll to position [10, 0]
click at [1005, 62] on link "Campaigns" at bounding box center [1037, 52] width 83 height 34
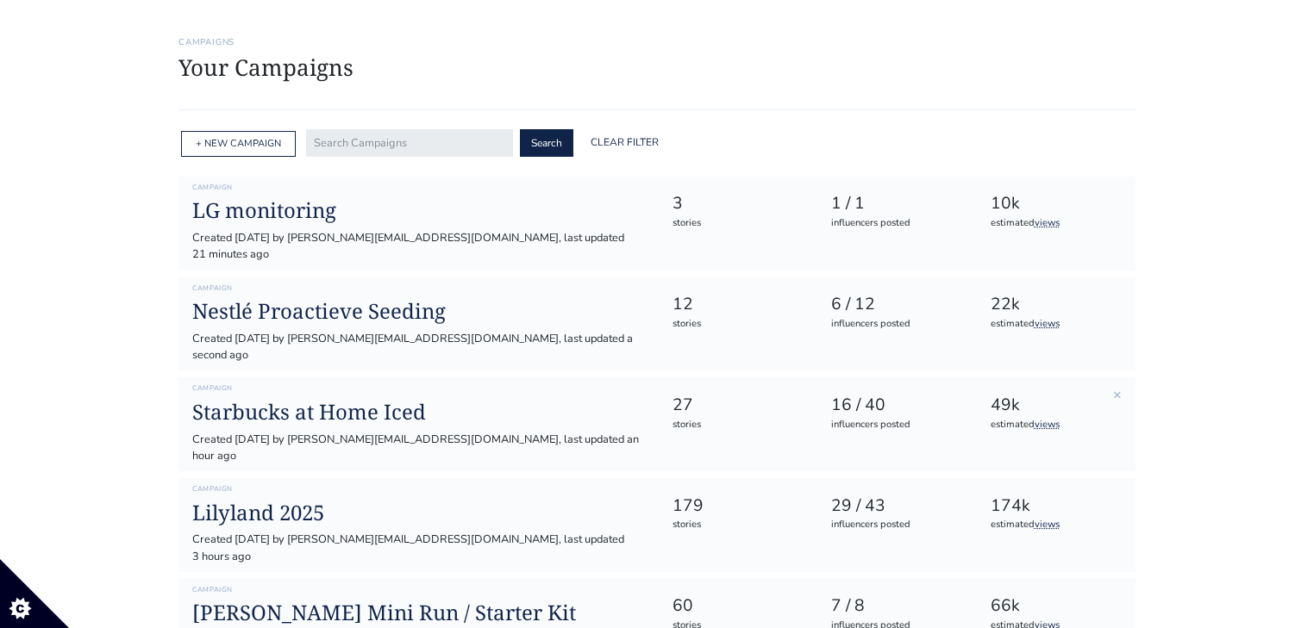
scroll to position [207, 0]
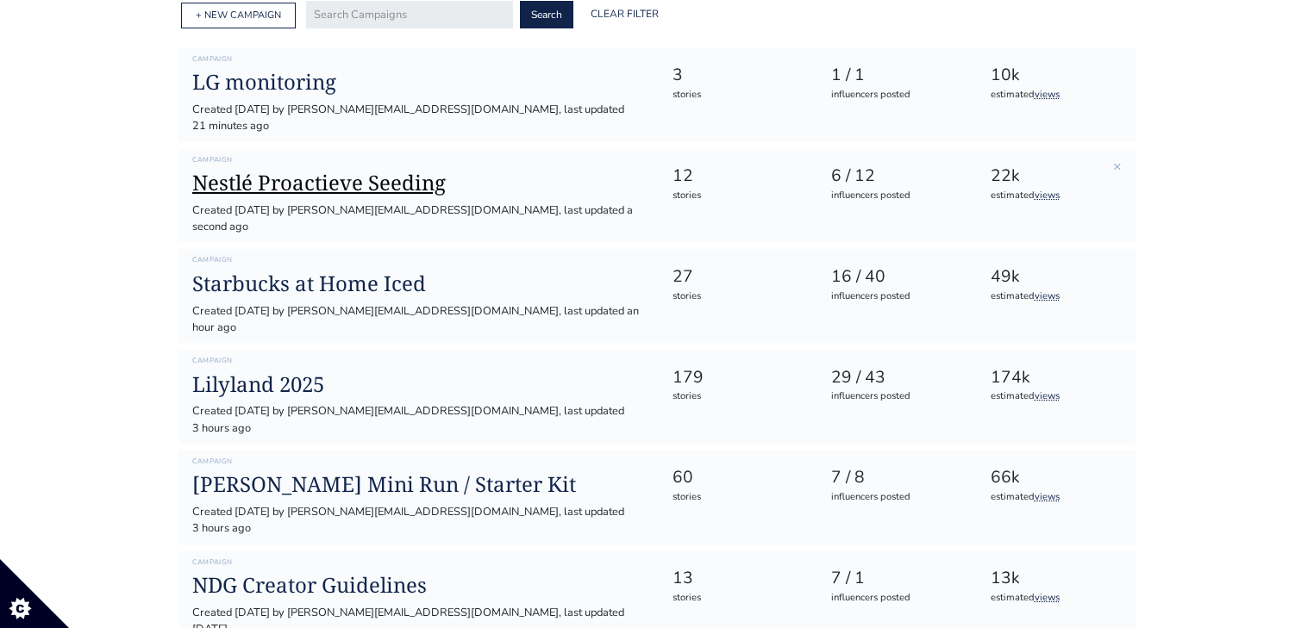
click at [374, 176] on h1 "Nestlé Proactieve Seeding" at bounding box center [418, 183] width 452 height 25
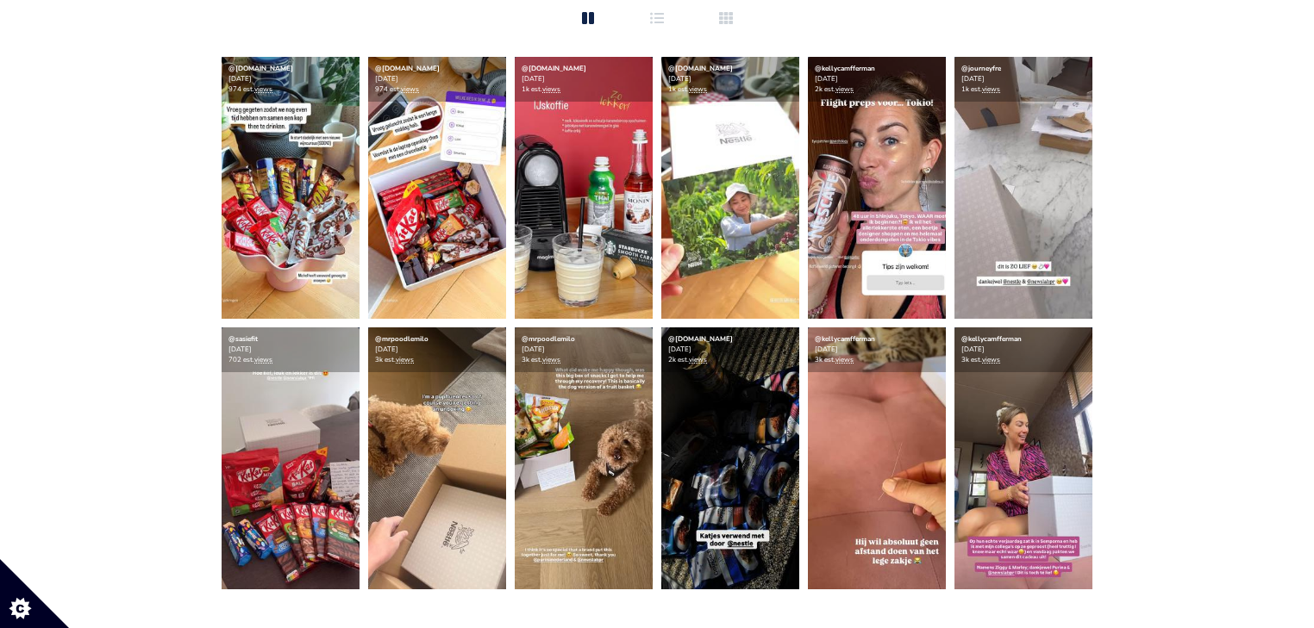
scroll to position [483, 0]
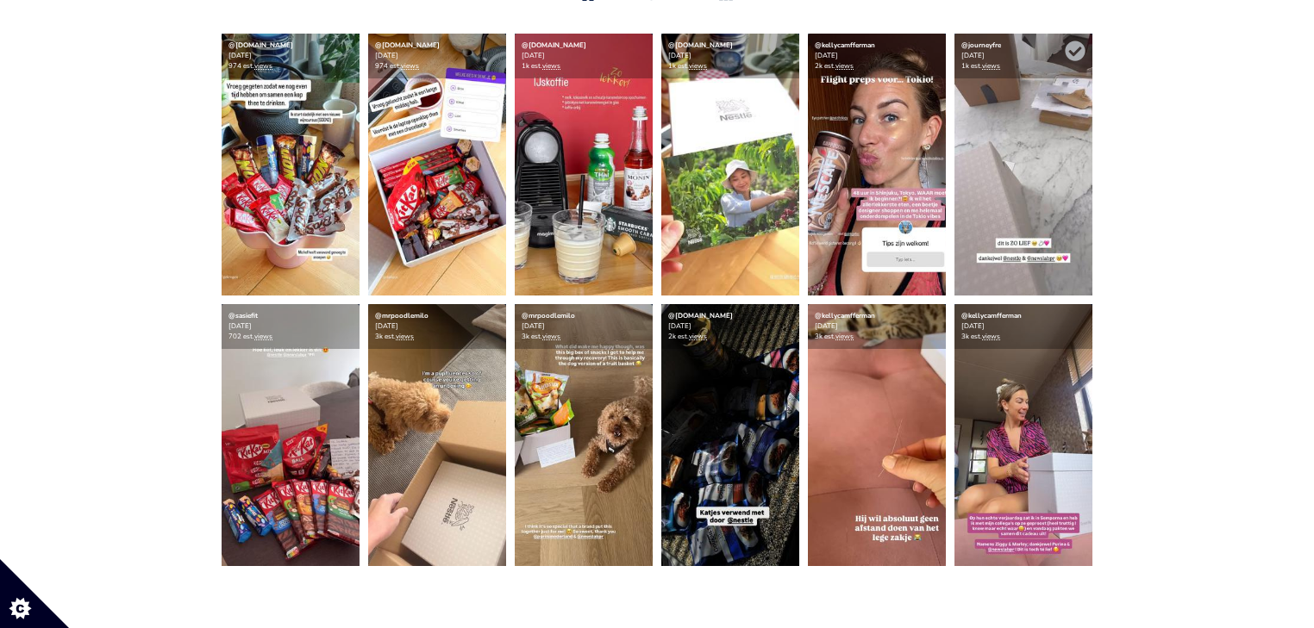
click at [1007, 212] on img at bounding box center [1023, 165] width 138 height 262
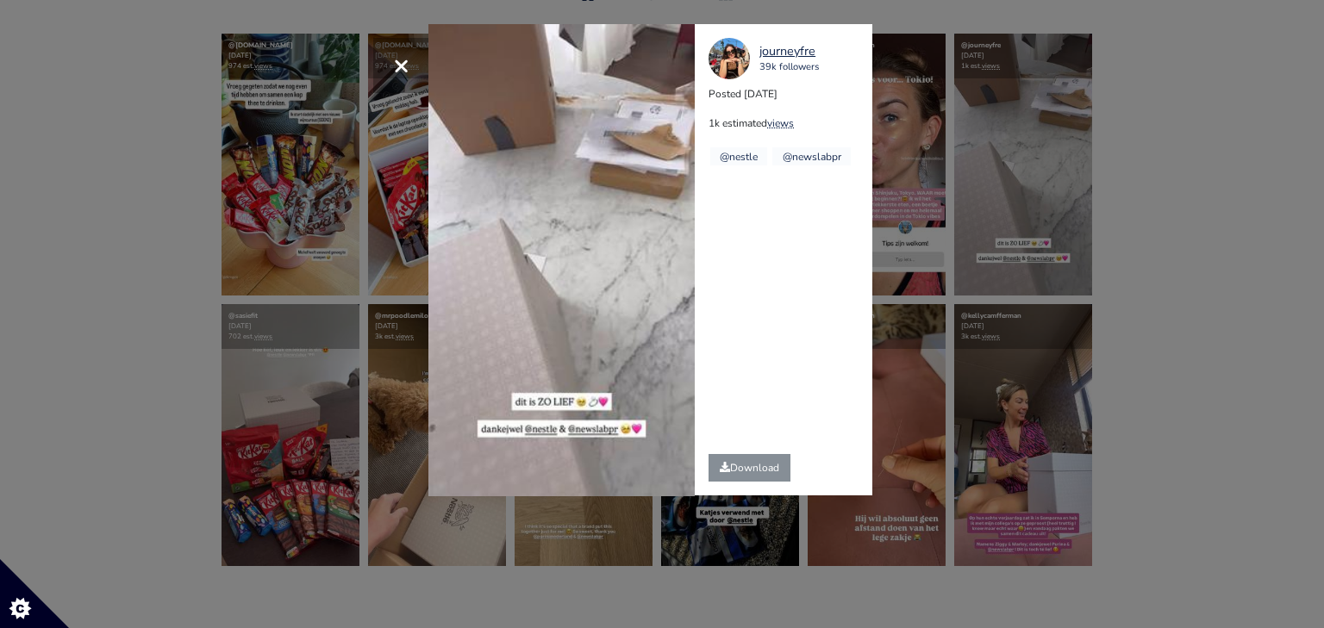
click at [1210, 333] on div "× Your browser does not support HTML5 video. journeyfre 39k followers Posted [D…" at bounding box center [662, 314] width 1324 height 628
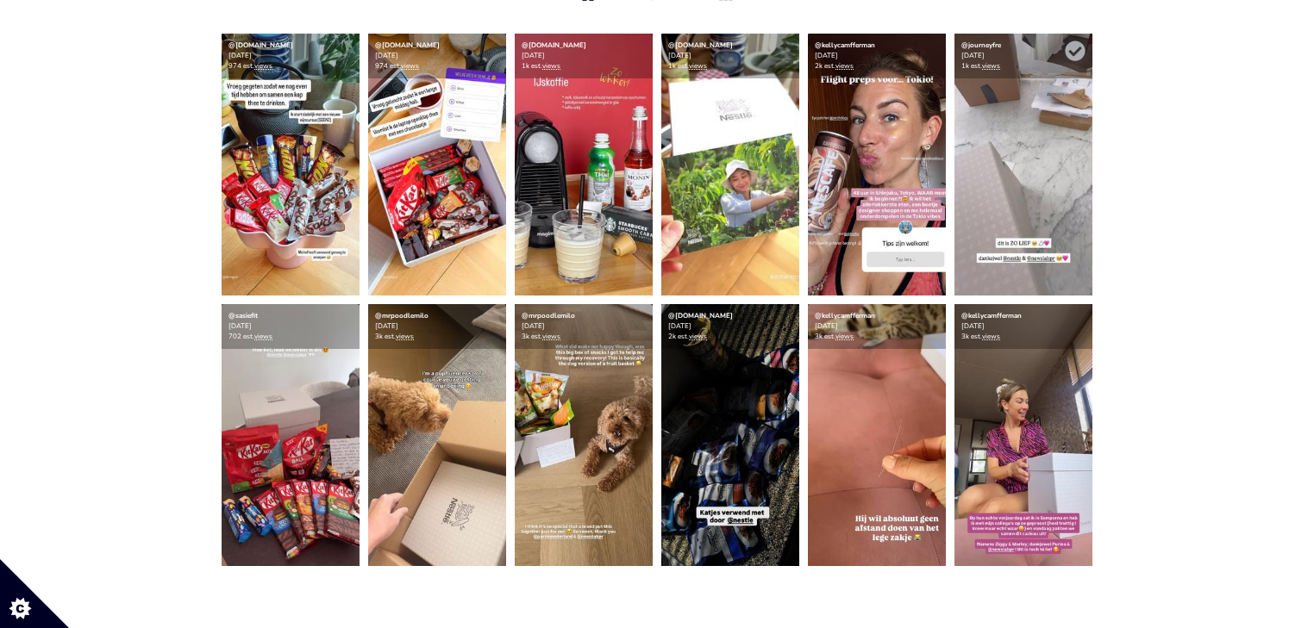
click at [1037, 196] on img at bounding box center [1023, 165] width 138 height 262
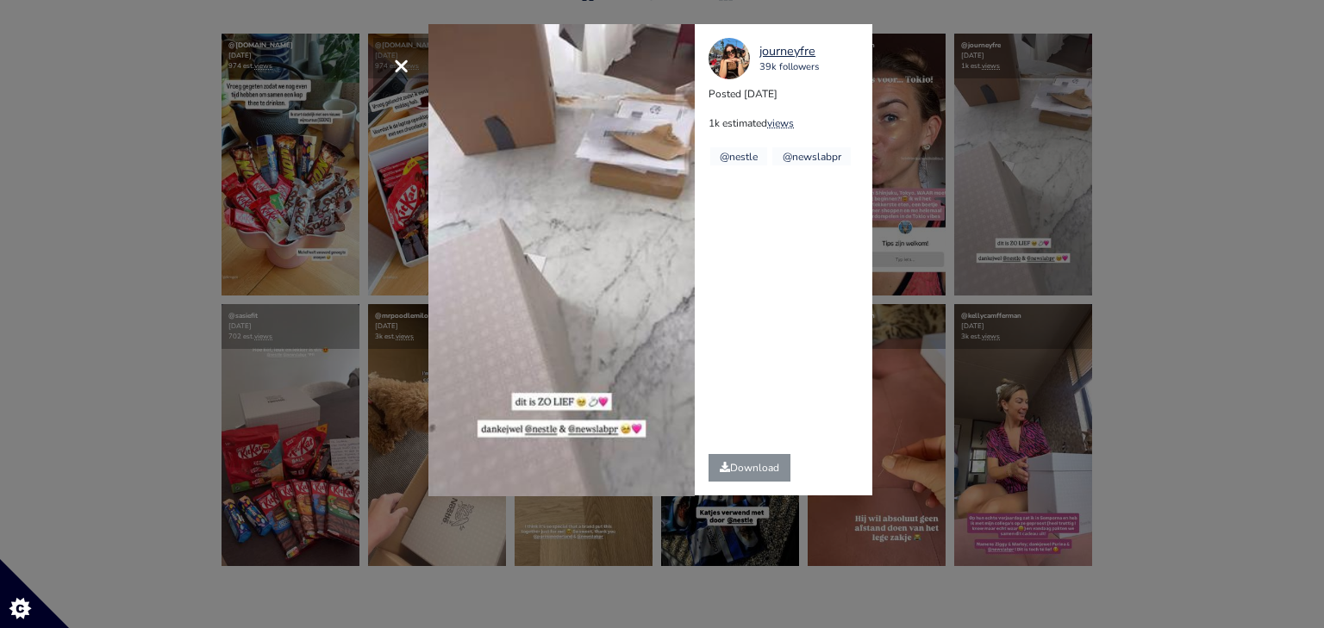
click at [1110, 148] on div "× Your browser does not support HTML5 video. journeyfre 39k followers Posted [D…" at bounding box center [662, 314] width 1324 height 628
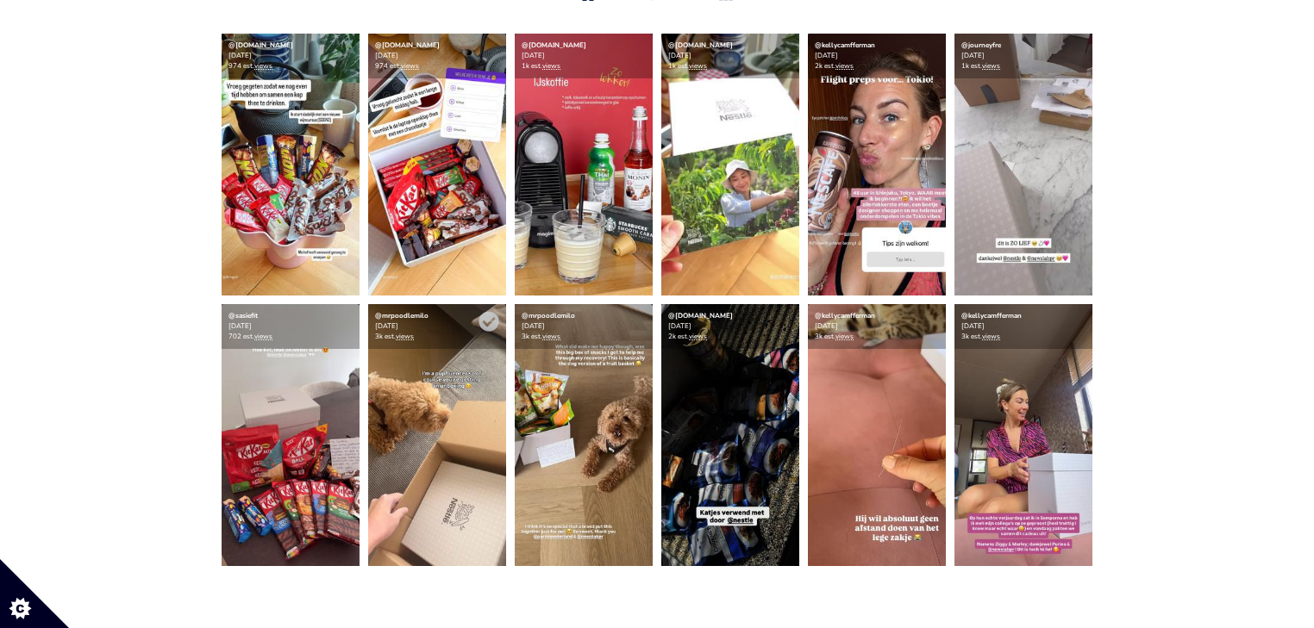
click at [453, 490] on img at bounding box center [437, 435] width 138 height 262
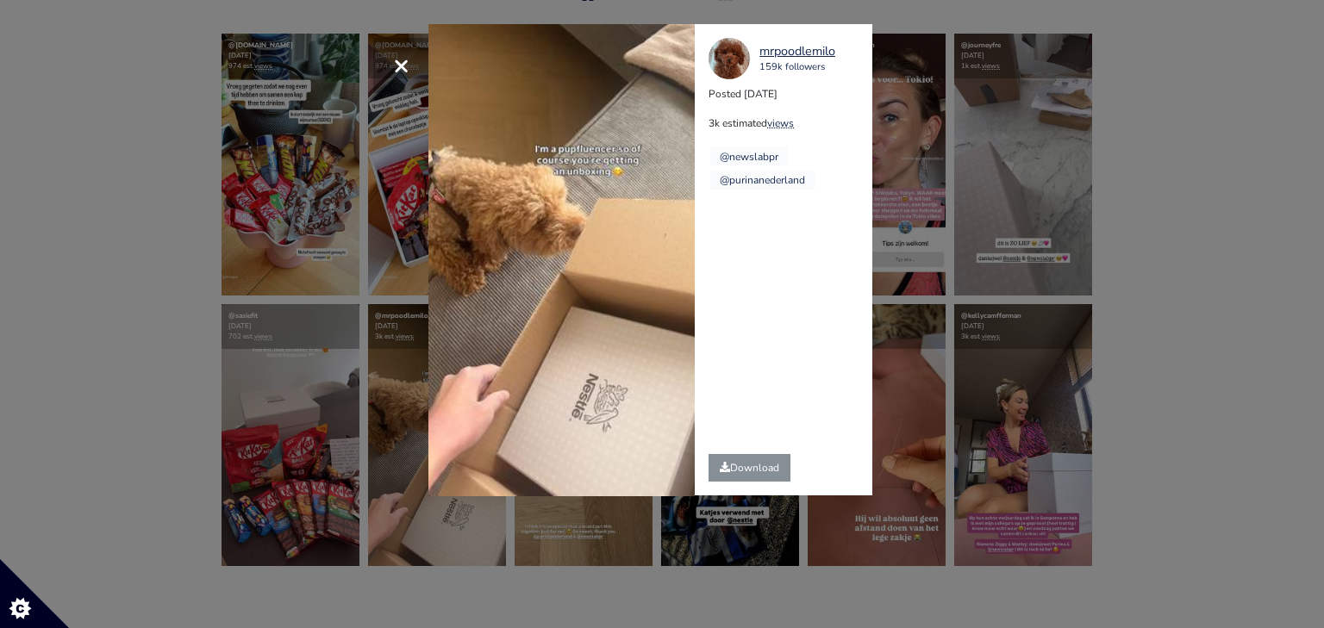
click at [400, 61] on span "×" at bounding box center [401, 65] width 16 height 37
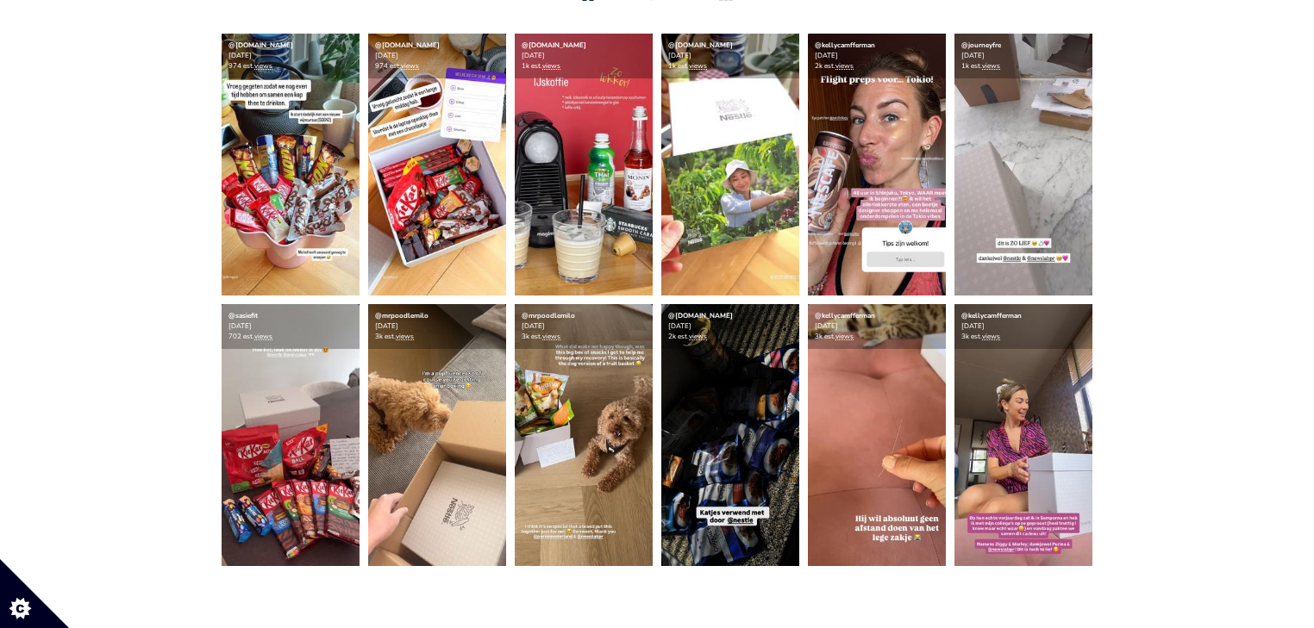
click at [1108, 291] on div "@[DOMAIN_NAME] [DATE] 974 est. views @[DOMAIN_NAME] [DATE] 974 est. views @[DOM…" at bounding box center [656, 300] width 957 height 533
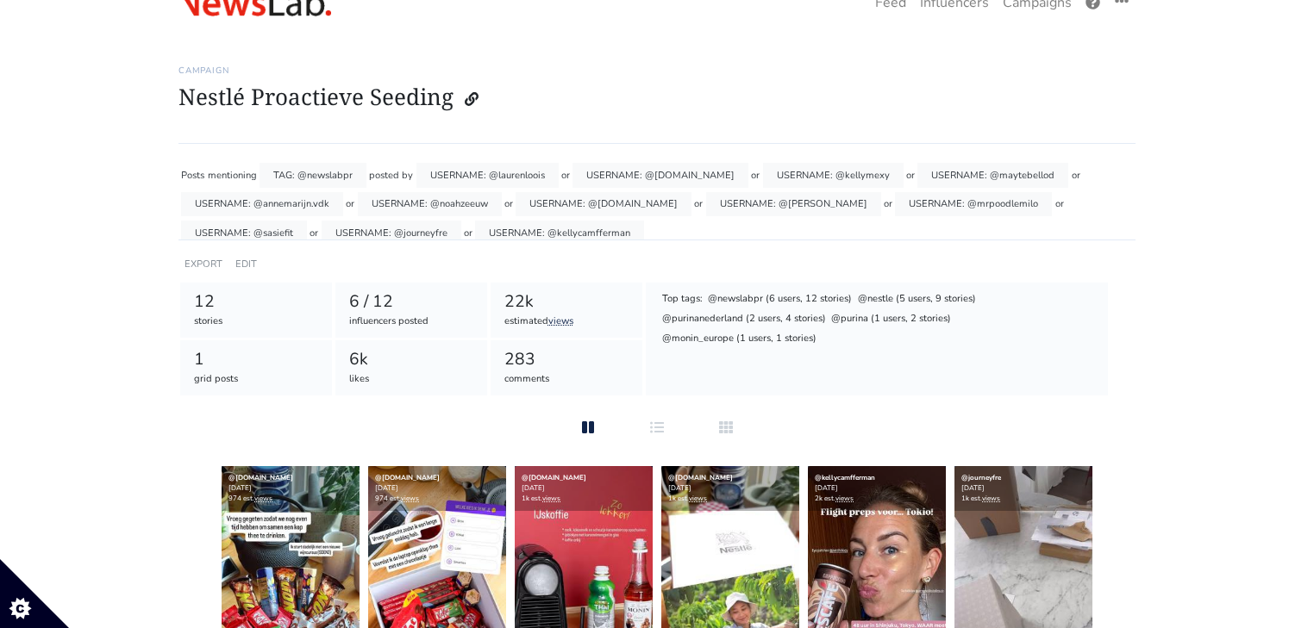
scroll to position [0, 0]
